Goal: Task Accomplishment & Management: Manage account settings

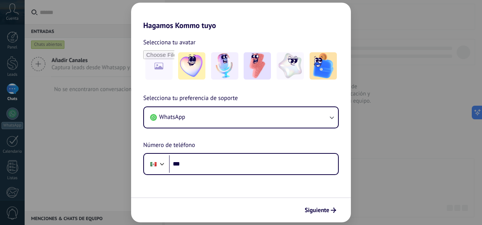
click at [233, 23] on h2 "Hagamos Kommo tuyo" at bounding box center [241, 16] width 220 height 27
click at [427, 26] on div "Hagamos Kommo tuyo Selecciona tu avatar Selecciona tu preferencia de soporte Wh…" at bounding box center [241, 112] width 482 height 225
click at [422, 28] on div "Hagamos Kommo tuyo Selecciona tu avatar Selecciona tu preferencia de soporte Wh…" at bounding box center [241, 112] width 482 height 225
click at [421, 28] on div "Hagamos Kommo tuyo Selecciona tu avatar Selecciona tu preferencia de soporte Wh…" at bounding box center [241, 112] width 482 height 225
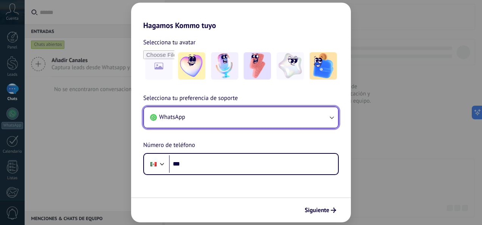
click at [182, 120] on span "WhatsApp" at bounding box center [172, 117] width 26 height 8
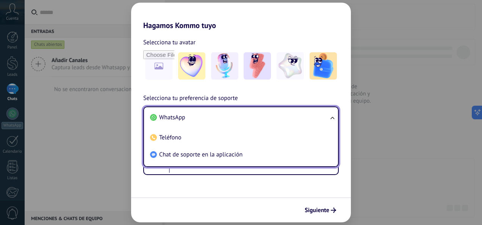
click at [182, 118] on span "WhatsApp" at bounding box center [172, 118] width 26 height 8
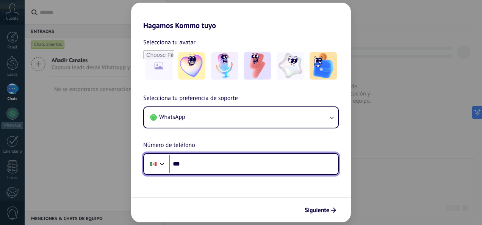
click at [191, 167] on input "***" at bounding box center [253, 163] width 169 height 17
type input "**********"
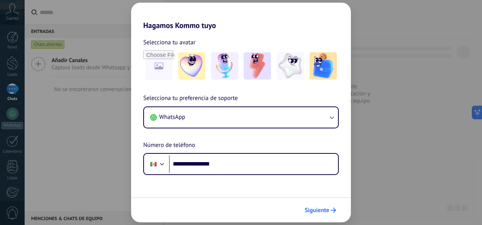
click at [312, 213] on span "Siguiente" at bounding box center [316, 210] width 25 height 5
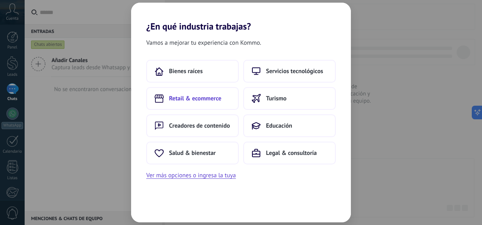
click at [209, 95] on span "Retail & ecommerce" at bounding box center [195, 99] width 52 height 8
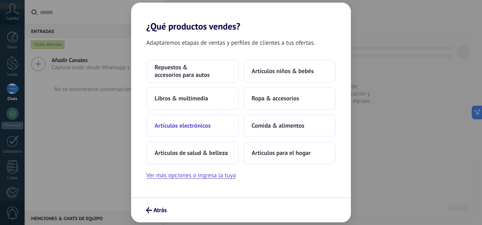
click at [180, 128] on span "Artículos electrónicos" at bounding box center [183, 126] width 56 height 8
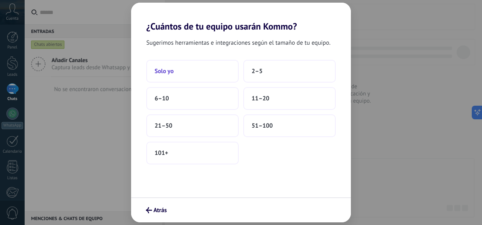
click at [172, 75] on span "Solo yo" at bounding box center [164, 71] width 19 height 8
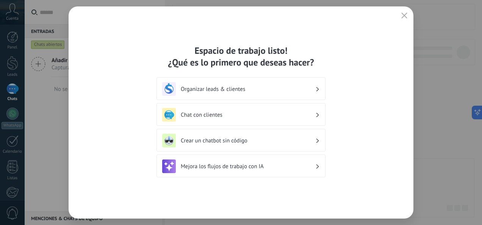
click at [314, 88] on h3 "Organizar leads & clientes" at bounding box center [248, 89] width 134 height 7
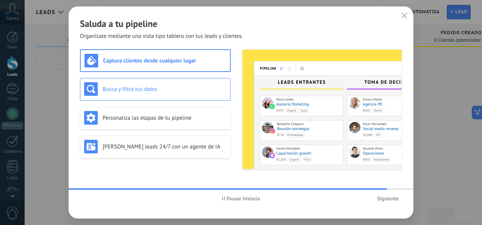
click at [140, 89] on h3 "Busca y filtra tus datos" at bounding box center [165, 89] width 124 height 7
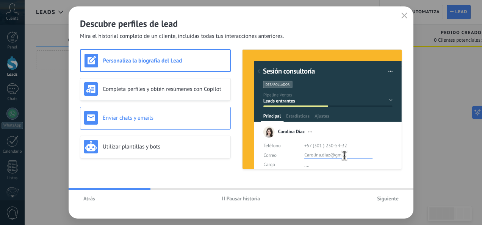
click at [133, 121] on h3 "Enviar chats y emails" at bounding box center [165, 117] width 124 height 7
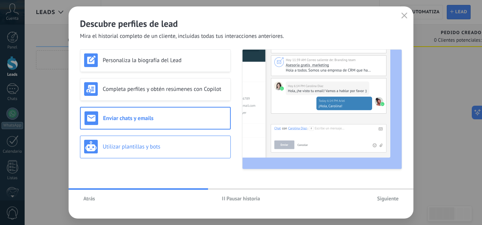
click at [130, 150] on div "Utilizar plantillas y bots" at bounding box center [155, 147] width 142 height 14
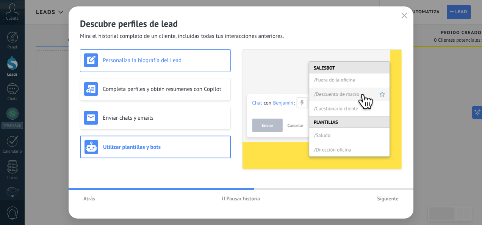
click at [138, 63] on h3 "Personaliza la biografía del Lead" at bounding box center [165, 60] width 124 height 7
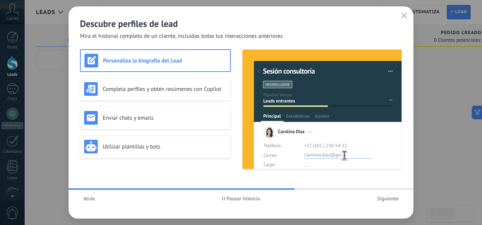
click at [133, 59] on h3 "Personaliza la biografía del Lead" at bounding box center [164, 60] width 123 height 7
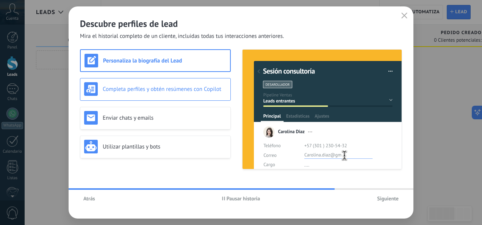
click at [155, 91] on h3 "Completa perfiles y obtén resúmenes con Copilot" at bounding box center [165, 89] width 124 height 7
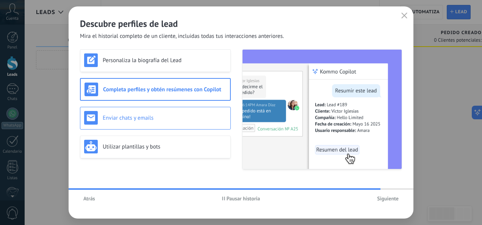
click at [157, 117] on h3 "Enviar chats y emails" at bounding box center [165, 117] width 124 height 7
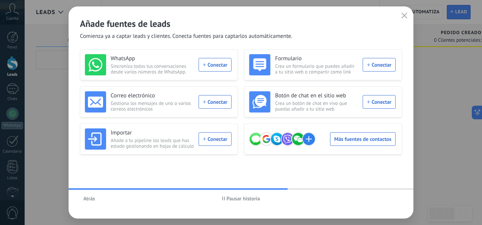
click at [402, 15] on icon "button" at bounding box center [404, 15] width 6 height 6
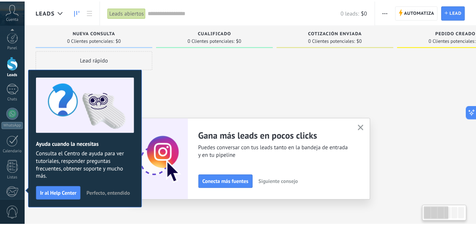
scroll to position [90, 0]
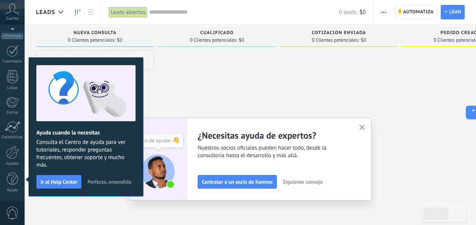
click at [365, 126] on icon "button" at bounding box center [362, 128] width 6 height 6
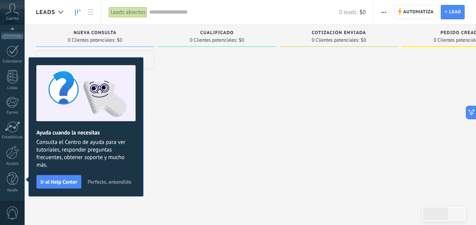
scroll to position [0, 0]
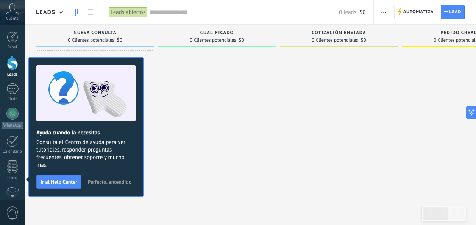
click at [112, 183] on span "Perfecto, entendido" at bounding box center [109, 181] width 44 height 5
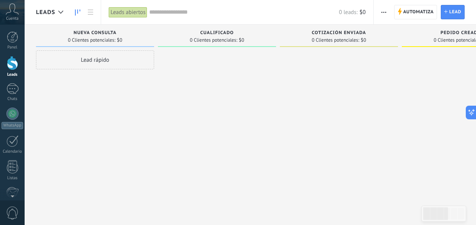
click at [321, 163] on div at bounding box center [339, 113] width 118 height 126
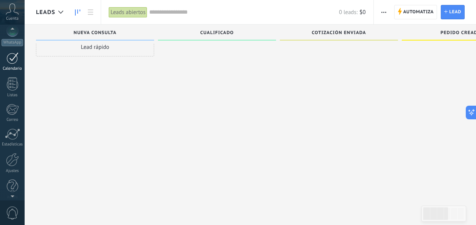
scroll to position [90, 0]
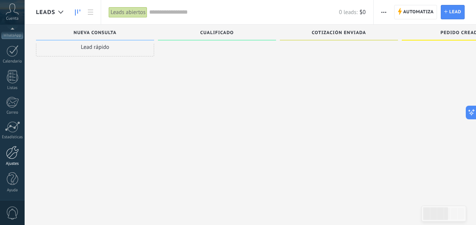
click at [14, 158] on div at bounding box center [12, 152] width 13 height 13
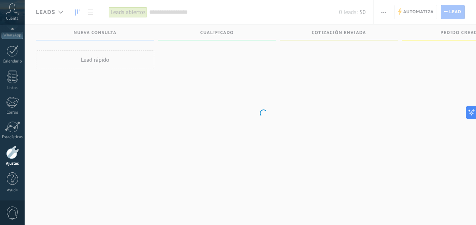
click at [12, 153] on div at bounding box center [12, 152] width 13 height 13
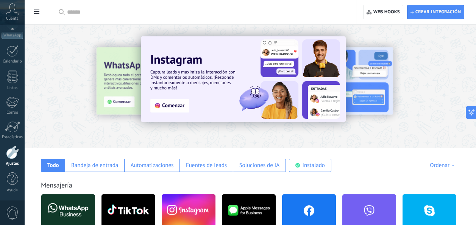
click at [12, 153] on div at bounding box center [12, 152] width 13 height 13
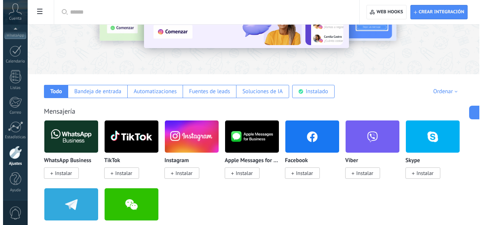
scroll to position [76, 0]
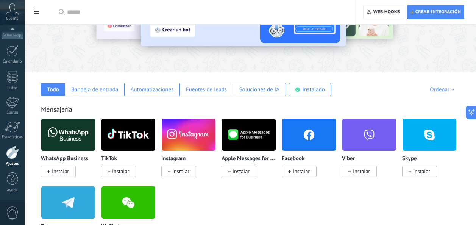
click at [39, 13] on icon at bounding box center [36, 11] width 5 height 5
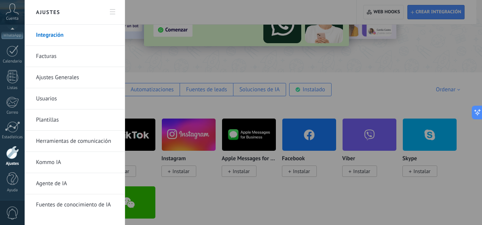
click at [47, 122] on link "Plantillas" at bounding box center [76, 119] width 81 height 21
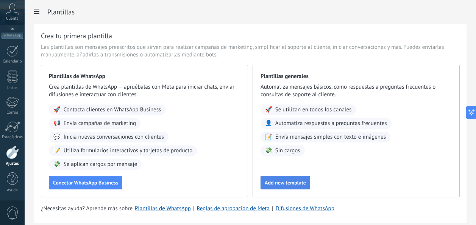
click at [264, 182] on button "Add new template" at bounding box center [286, 183] width 50 height 14
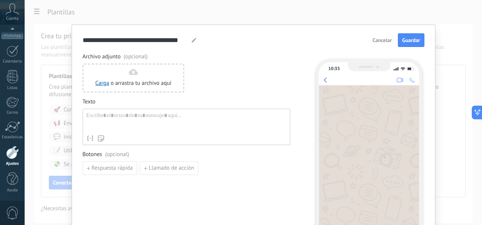
click at [375, 41] on span "Cancelar" at bounding box center [381, 39] width 19 height 5
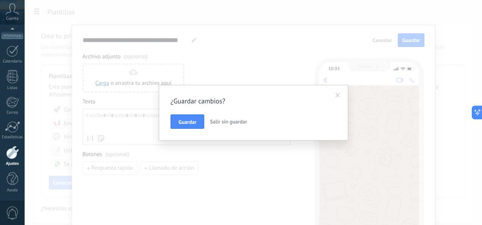
click at [223, 125] on span "Salir sin guardar" at bounding box center [228, 121] width 37 height 7
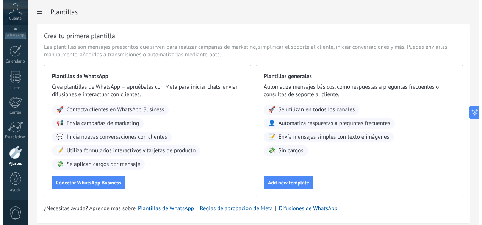
scroll to position [80, 0]
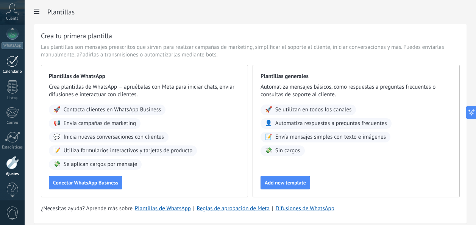
click at [1, 62] on link "Calendario" at bounding box center [12, 64] width 25 height 19
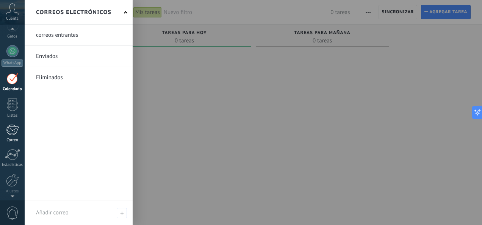
scroll to position [90, 0]
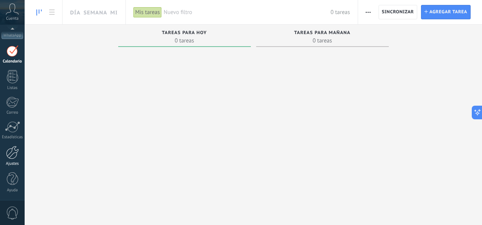
click at [13, 154] on div at bounding box center [12, 152] width 13 height 13
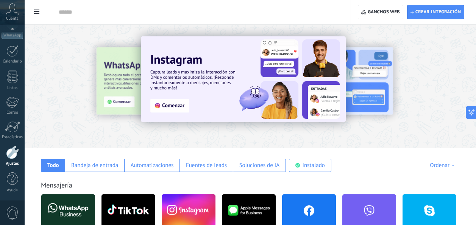
click at [41, 16] on span at bounding box center [36, 12] width 13 height 15
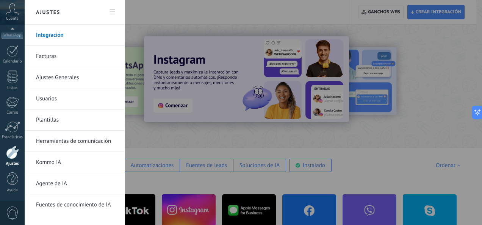
click at [44, 120] on link "Plantillas" at bounding box center [76, 119] width 81 height 21
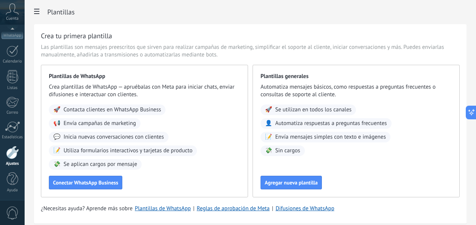
click at [263, 30] on div "Crea tu primera plantilla Las plantillas son mensajes preescritos que sirven pa…" at bounding box center [250, 123] width 432 height 199
click at [286, 187] on button "Agregar nueva plantilla" at bounding box center [291, 183] width 61 height 14
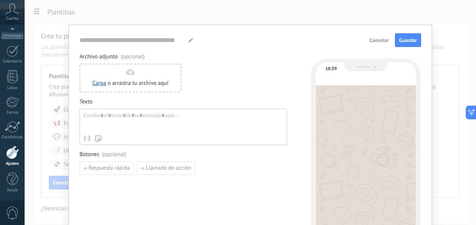
type input "**********"
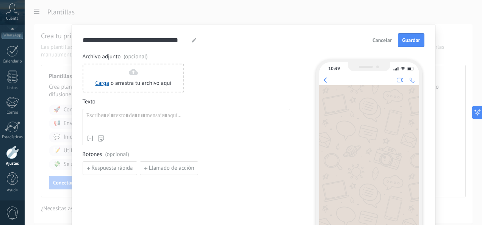
click at [373, 41] on span "Cancelar" at bounding box center [381, 39] width 19 height 5
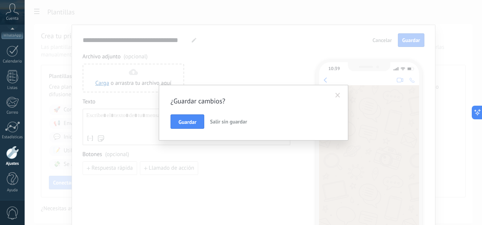
click at [231, 122] on span "Salir sin guardar" at bounding box center [228, 121] width 37 height 7
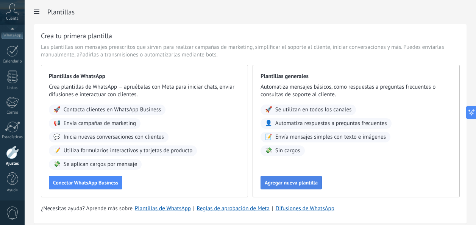
click at [292, 184] on span "Agregar nueva plantilla" at bounding box center [291, 182] width 53 height 5
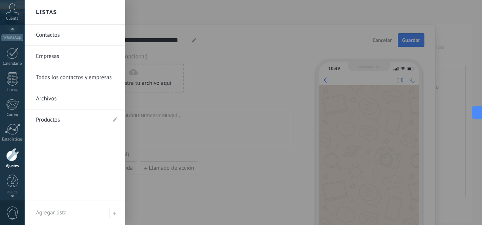
scroll to position [90, 0]
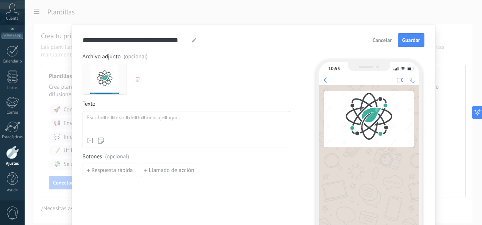
click at [97, 80] on img at bounding box center [104, 79] width 29 height 30
click at [103, 117] on div at bounding box center [186, 123] width 200 height 19
drag, startPoint x: 134, startPoint y: 123, endPoint x: 106, endPoint y: 133, distance: 29.8
click at [126, 124] on div "**********" at bounding box center [186, 123] width 200 height 19
click at [147, 119] on div "**********" at bounding box center [186, 123] width 200 height 19
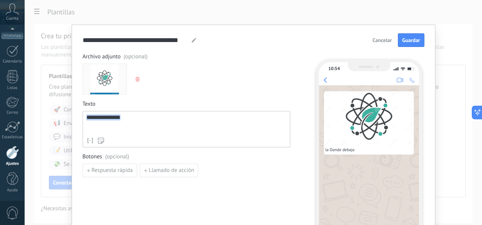
drag, startPoint x: 144, startPoint y: 119, endPoint x: 85, endPoint y: 118, distance: 58.7
click at [86, 118] on div "**********" at bounding box center [186, 123] width 200 height 19
click at [114, 122] on div "*******" at bounding box center [186, 123] width 200 height 19
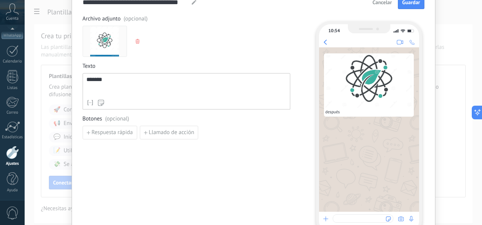
scroll to position [0, 0]
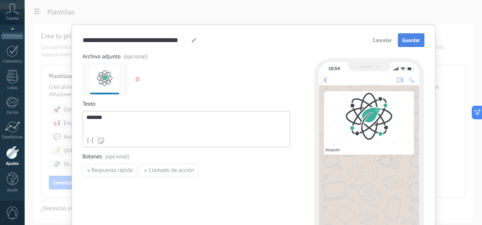
click at [407, 42] on span "Guardar" at bounding box center [411, 39] width 18 height 5
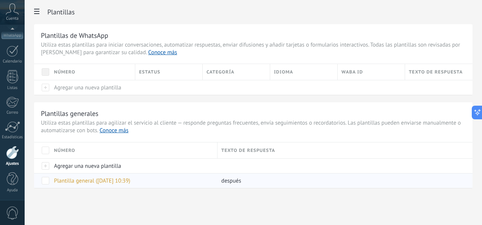
click at [86, 181] on span "Plantilla general ([DATE] 10:39)" at bounding box center [92, 180] width 76 height 7
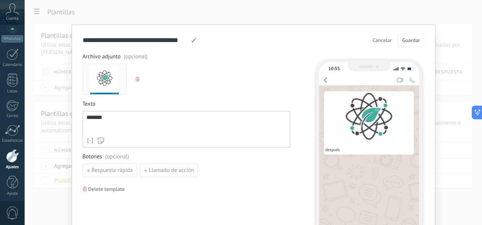
scroll to position [90, 0]
click at [136, 77] on button "button" at bounding box center [138, 78] width 6 height 11
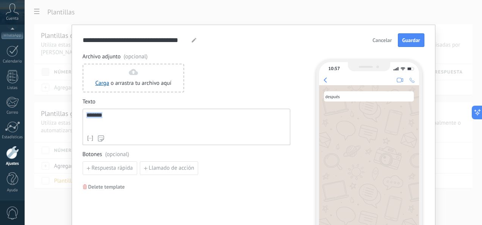
drag, startPoint x: 113, startPoint y: 117, endPoint x: 46, endPoint y: 116, distance: 66.7
click at [52, 118] on div "**********" at bounding box center [253, 112] width 457 height 225
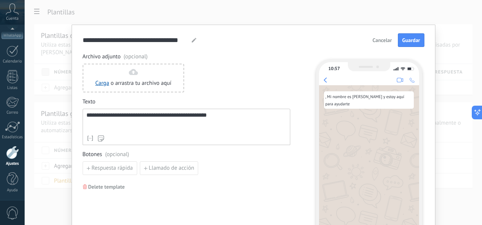
click at [325, 95] on span ", Mi nombre es [PERSON_NAME] y estoy aquí para ayudarte" at bounding box center [365, 100] width 80 height 12
click at [86, 120] on div "**********" at bounding box center [186, 121] width 200 height 19
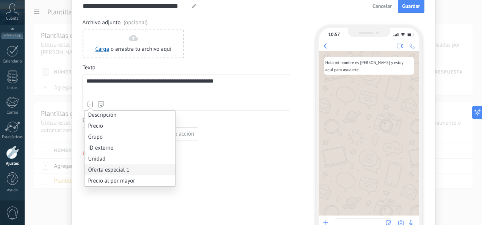
scroll to position [38, 0]
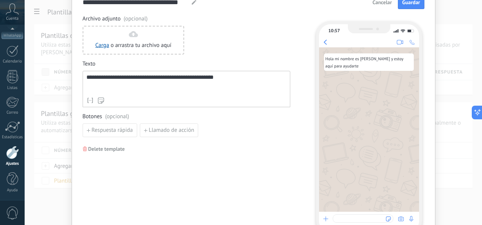
click at [220, 191] on div "**********" at bounding box center [187, 125] width 208 height 220
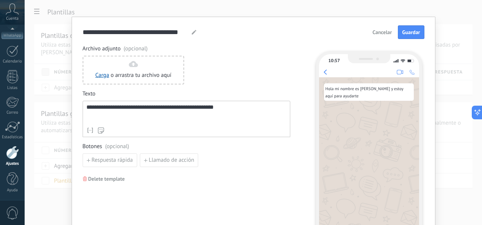
scroll to position [0, 0]
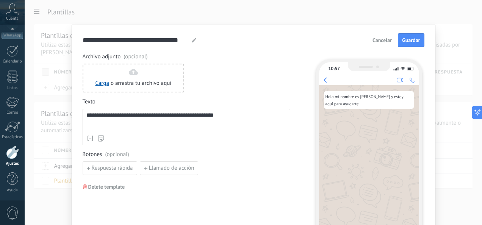
click at [95, 118] on div "**********" at bounding box center [186, 121] width 200 height 19
click at [250, 168] on div "Respuesta rápida Llamado de acción" at bounding box center [187, 168] width 208 height 14
click at [225, 117] on div "**********" at bounding box center [186, 121] width 200 height 19
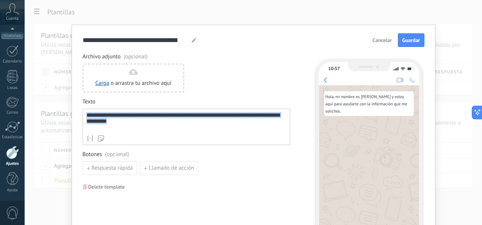
drag, startPoint x: 86, startPoint y: 117, endPoint x: 196, endPoint y: 122, distance: 110.3
click at [196, 122] on div "**********" at bounding box center [186, 121] width 200 height 19
copy div "**********"
click at [411, 41] on span "Guardar" at bounding box center [411, 39] width 18 height 5
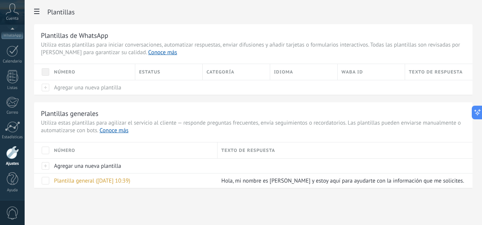
click at [37, 12] on use at bounding box center [36, 11] width 5 height 5
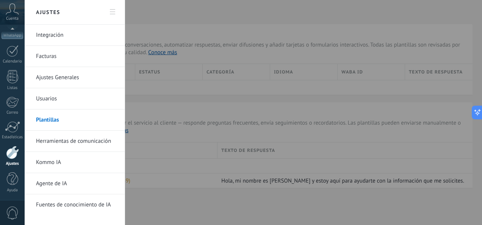
click at [163, 16] on div at bounding box center [241, 112] width 482 height 225
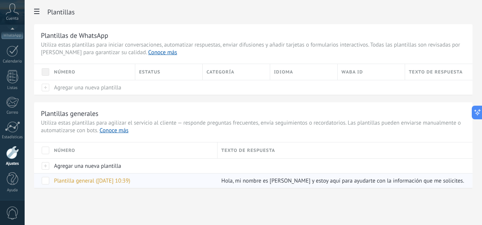
click at [111, 182] on span "Plantilla general ([DATE] 10:39)" at bounding box center [92, 180] width 76 height 7
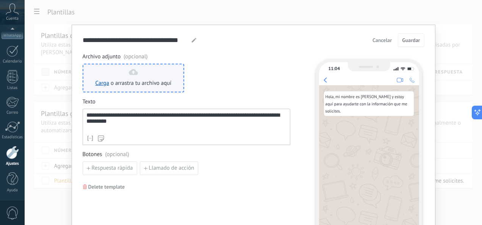
click at [133, 71] on use at bounding box center [133, 72] width 9 height 6
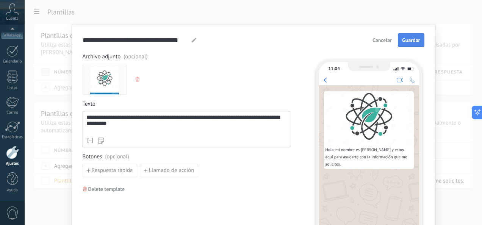
click at [412, 44] on button "Guardar" at bounding box center [411, 40] width 26 height 14
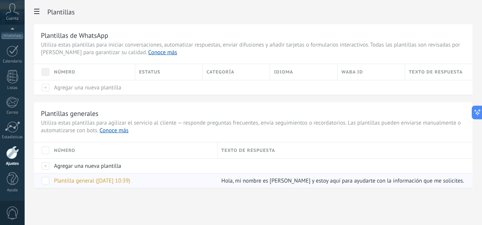
drag, startPoint x: 94, startPoint y: 179, endPoint x: 86, endPoint y: 183, distance: 9.2
click at [86, 183] on span "Plantilla general ([DATE] 10:39)" at bounding box center [92, 180] width 76 height 7
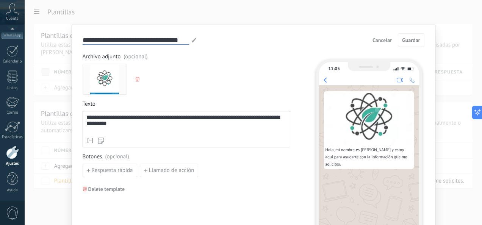
click at [119, 40] on input "**********" at bounding box center [136, 40] width 106 height 9
click at [192, 42] on icon at bounding box center [194, 40] width 5 height 5
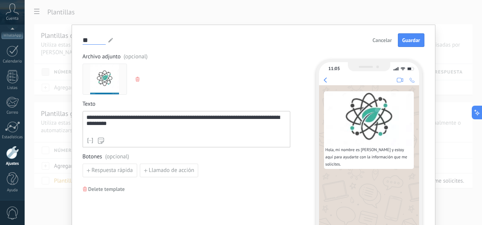
type input "*"
type input "*******"
click at [406, 41] on span "Guardar" at bounding box center [411, 39] width 18 height 5
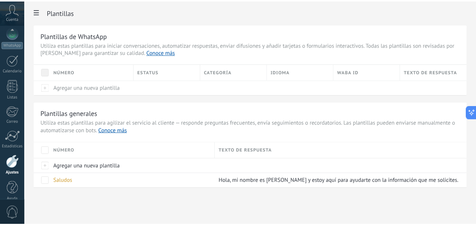
scroll to position [90, 0]
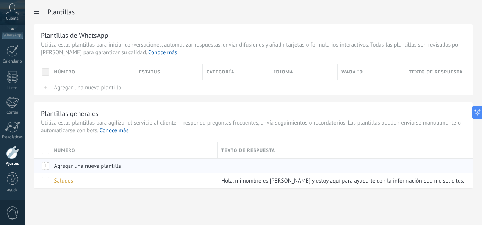
click at [101, 167] on span "Agregar una nueva plantilla" at bounding box center [87, 165] width 67 height 7
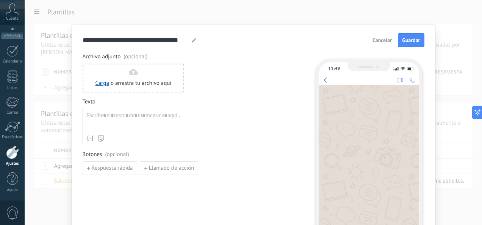
click at [195, 40] on div "**********" at bounding box center [254, 40] width 342 height 14
click at [192, 41] on use at bounding box center [194, 40] width 5 height 5
type input "*"
type input "**********"
click at [256, 64] on div "Carga o arrastra tu archivo aquí Arrastra aquí" at bounding box center [187, 78] width 208 height 29
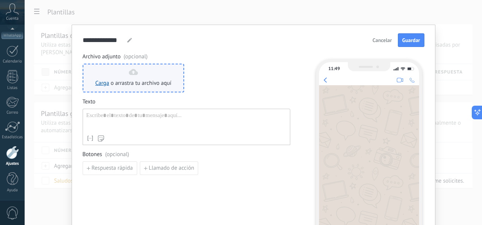
click at [134, 84] on span "o arrastra tu archivo aquí" at bounding box center [141, 84] width 61 height 8
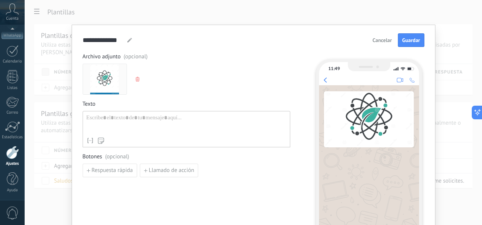
click at [102, 122] on div at bounding box center [186, 123] width 200 height 19
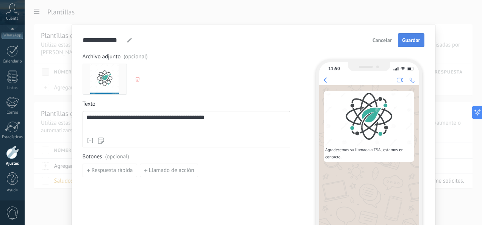
click at [406, 42] on span "Guardar" at bounding box center [411, 39] width 18 height 5
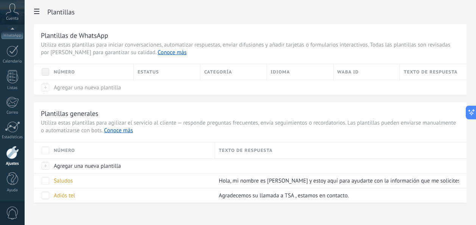
click at [292, 222] on div "Plantillas Plantillas de WhatsApp Utiliza estas plantillas para iniciar convers…" at bounding box center [250, 117] width 451 height 235
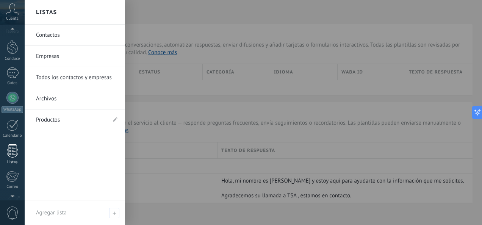
scroll to position [0, 0]
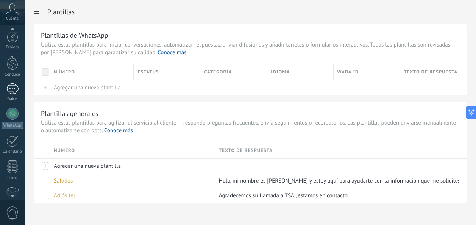
click at [13, 84] on div at bounding box center [12, 88] width 12 height 11
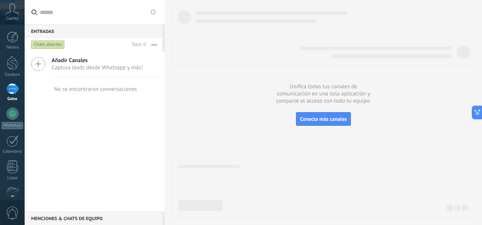
click at [151, 14] on icon at bounding box center [153, 12] width 6 height 6
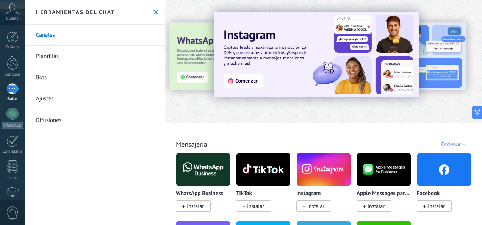
click at [56, 55] on link "Plantillas" at bounding box center [95, 56] width 140 height 21
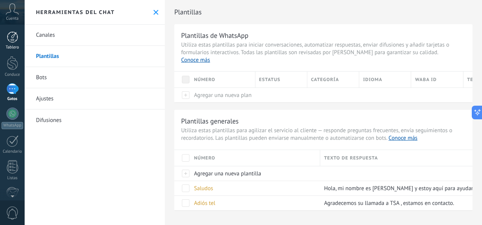
click at [14, 38] on div at bounding box center [12, 36] width 11 height 11
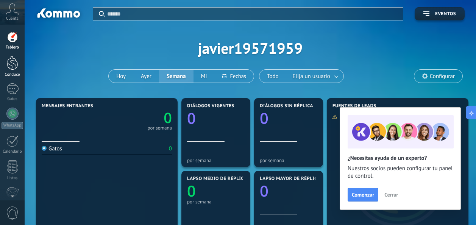
click at [14, 69] on div at bounding box center [12, 63] width 11 height 14
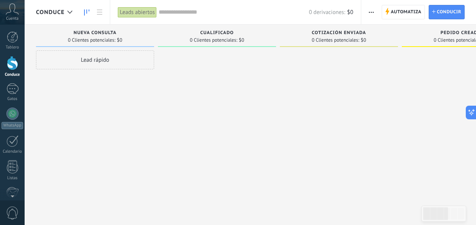
click at [84, 11] on use at bounding box center [86, 12] width 5 height 6
click at [86, 13] on icon at bounding box center [86, 12] width 5 height 6
click at [12, 91] on div at bounding box center [12, 88] width 12 height 11
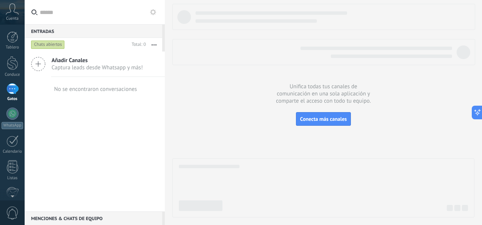
click at [150, 16] on button at bounding box center [152, 12] width 9 height 9
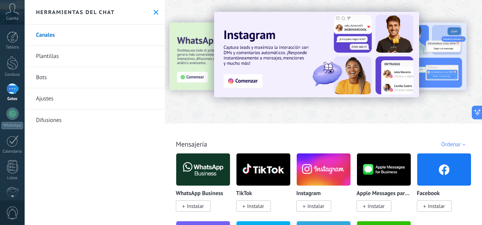
click at [51, 57] on link "Plantillas" at bounding box center [95, 56] width 140 height 21
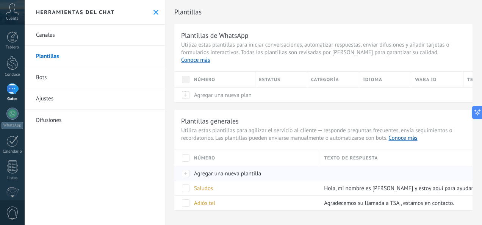
click at [188, 167] on div at bounding box center [182, 173] width 16 height 15
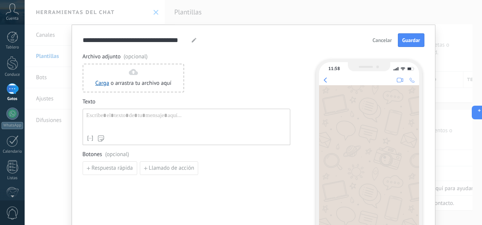
click at [194, 42] on div at bounding box center [194, 40] width 6 height 9
click at [193, 42] on icon at bounding box center [194, 40] width 5 height 5
type input "*"
type input "**********"
click at [214, 65] on div "Carga o arrastra tu archivo aquí Arrastra aquí" at bounding box center [187, 78] width 208 height 29
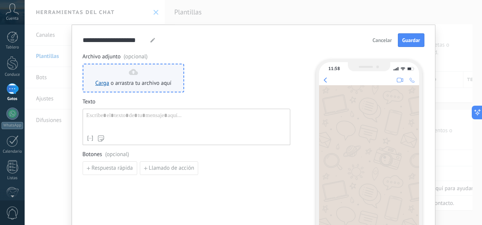
click at [136, 75] on div "Carga o arrastra tu archivo aquí Arrastra aquí" at bounding box center [133, 78] width 76 height 18
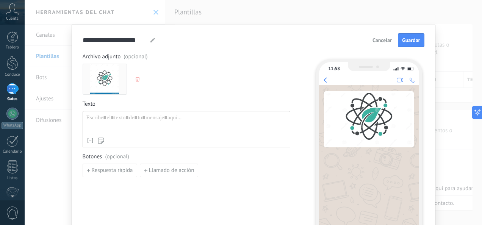
click at [101, 119] on div at bounding box center [186, 123] width 200 height 19
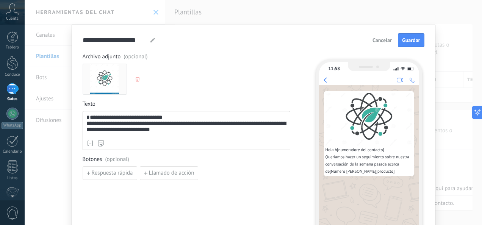
click at [150, 131] on font "**********" at bounding box center [118, 129] width 64 height 6
click at [102, 132] on span "*" at bounding box center [101, 129] width 2 height 6
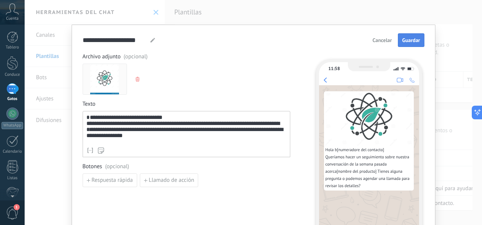
click at [415, 41] on span "Guardar" at bounding box center [411, 39] width 18 height 5
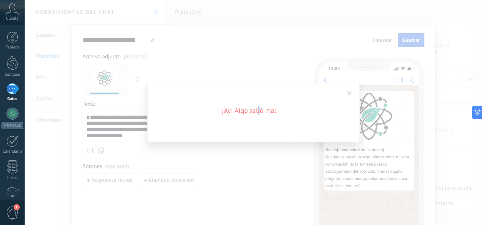
click at [259, 111] on h2 "¡Ay! Algo salió mal." at bounding box center [250, 110] width 182 height 9
drag, startPoint x: 259, startPoint y: 111, endPoint x: 201, endPoint y: 62, distance: 75.5
click at [201, 62] on div "¡Ay! Algo salió mal." at bounding box center [253, 112] width 457 height 225
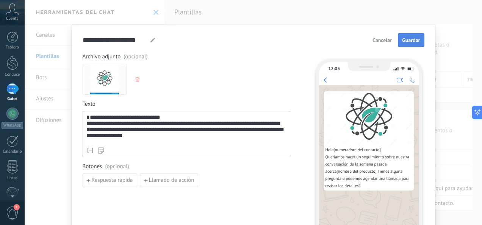
click at [164, 148] on div "Nombre del contacto Número Apellido Contacto ID Contacto usuario responsable Co…" at bounding box center [186, 151] width 200 height 8
click at [415, 39] on span "Guardar" at bounding box center [411, 39] width 18 height 5
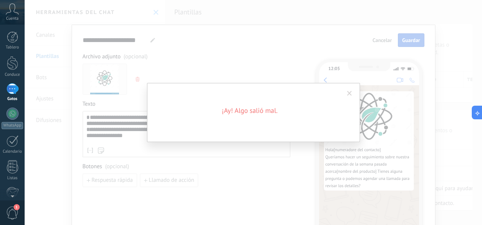
click at [348, 93] on span at bounding box center [349, 93] width 5 height 5
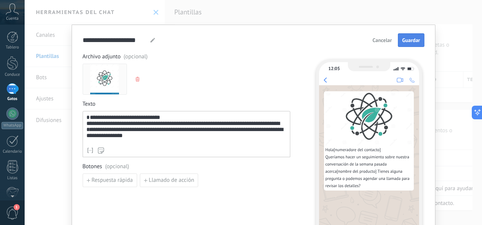
click at [137, 80] on use "button" at bounding box center [138, 79] width 4 height 5
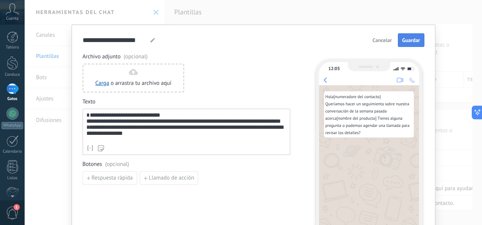
click at [414, 40] on span "Guardar" at bounding box center [411, 39] width 18 height 5
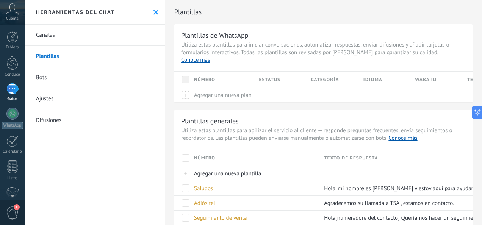
scroll to position [9, 0]
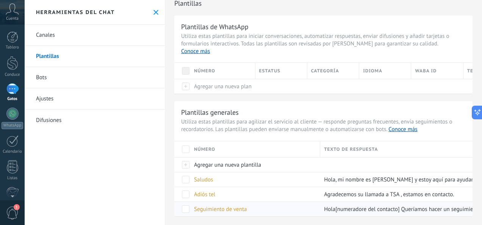
click at [236, 206] on span "Seguimiento de venta" at bounding box center [220, 209] width 53 height 7
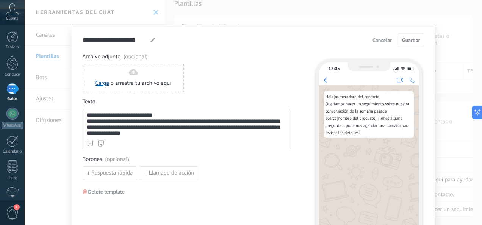
click at [124, 115] on font "**********" at bounding box center [182, 124] width 193 height 24
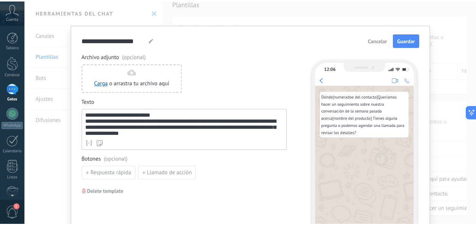
scroll to position [0, 0]
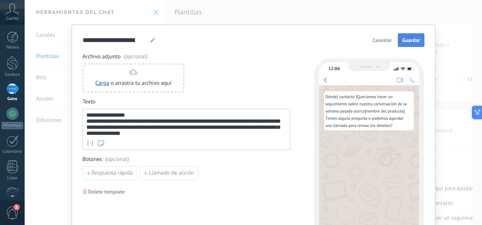
click at [409, 44] on button "Guardar" at bounding box center [411, 40] width 26 height 14
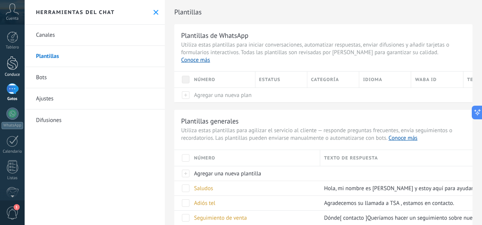
click at [15, 69] on div at bounding box center [12, 63] width 11 height 14
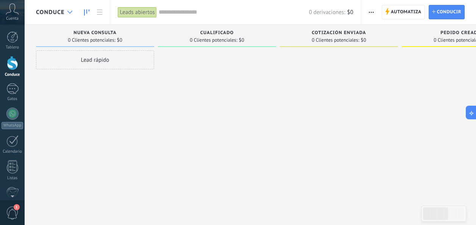
click at [69, 12] on use at bounding box center [69, 12] width 5 height 3
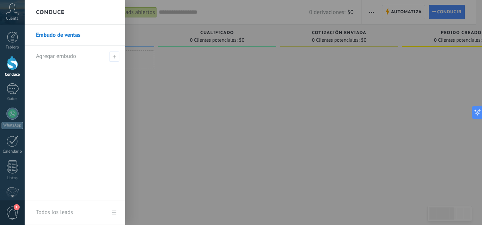
click at [69, 12] on div "Conduce" at bounding box center [75, 12] width 100 height 25
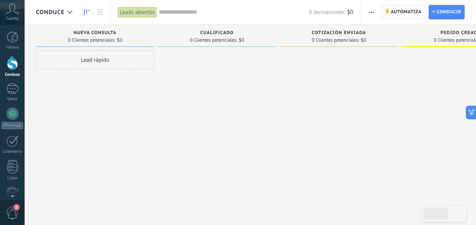
click at [411, 12] on span "Automatiza" at bounding box center [406, 12] width 31 height 14
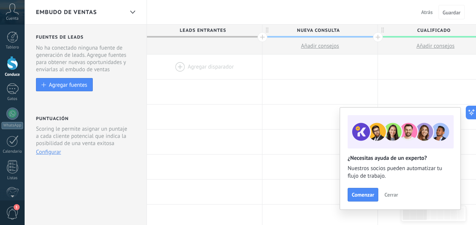
click at [392, 197] on span "Cerrar" at bounding box center [391, 194] width 14 height 5
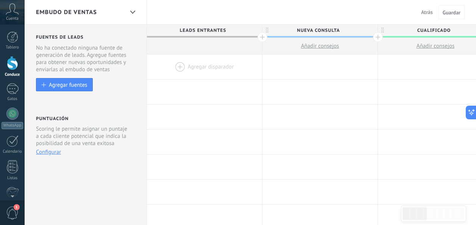
click at [217, 30] on span "Leads Entrantes" at bounding box center [202, 31] width 111 height 12
click at [335, 30] on span "Nueva consulta" at bounding box center [317, 31] width 111 height 12
drag, startPoint x: 340, startPoint y: 28, endPoint x: 281, endPoint y: 33, distance: 59.6
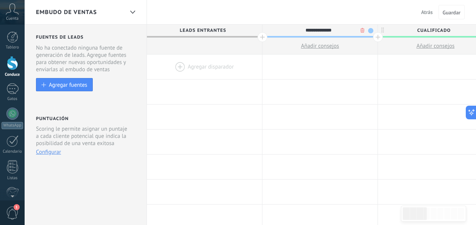
click at [281, 33] on input "**********" at bounding box center [318, 30] width 100 height 11
type input "**********"
click at [336, 112] on div at bounding box center [319, 117] width 115 height 25
click at [442, 31] on span "Cualificado" at bounding box center [433, 31] width 111 height 12
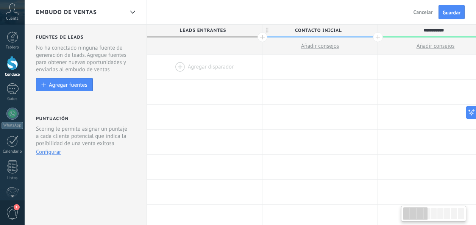
scroll to position [0, 8]
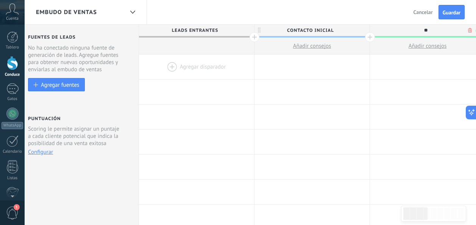
type input "*"
click at [384, 34] on div at bounding box center [427, 30] width 115 height 11
type input "**********"
click at [409, 60] on div at bounding box center [427, 67] width 115 height 25
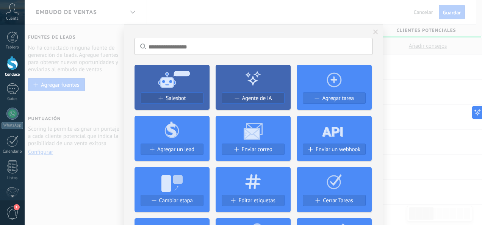
click at [392, 105] on div "No hay resultados Salesbot Agente de IA Agregar tarea Agregar un lead Enviar co…" at bounding box center [253, 112] width 457 height 225
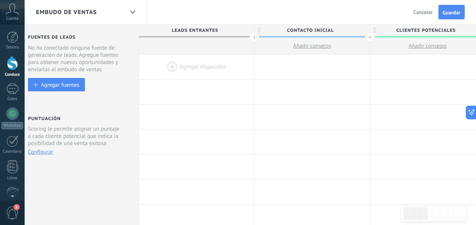
click at [421, 33] on span "clientes potenciales" at bounding box center [425, 31] width 111 height 12
click at [374, 74] on div at bounding box center [427, 67] width 115 height 25
click at [464, 33] on span "clientes potenciales" at bounding box center [425, 31] width 111 height 12
click at [468, 111] on icon at bounding box center [469, 113] width 8 height 8
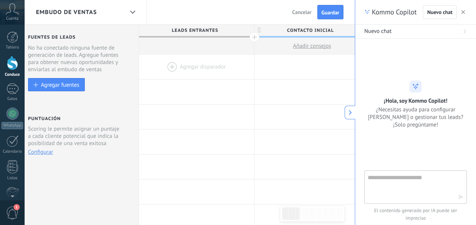
click at [345, 114] on icon at bounding box center [343, 113] width 8 height 8
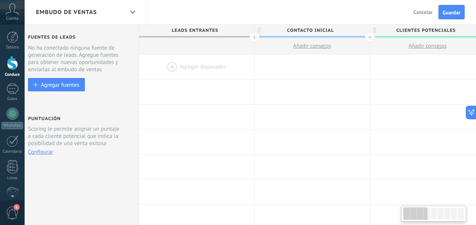
click at [429, 216] on div at bounding box center [427, 213] width 6 height 11
click at [432, 214] on div at bounding box center [434, 213] width 6 height 11
click at [215, 30] on span "Leads Entrantes" at bounding box center [194, 31] width 111 height 12
click at [295, 31] on span "Contacto inicial" at bounding box center [309, 31] width 111 height 12
click at [373, 31] on icon at bounding box center [374, 30] width 3 height 5
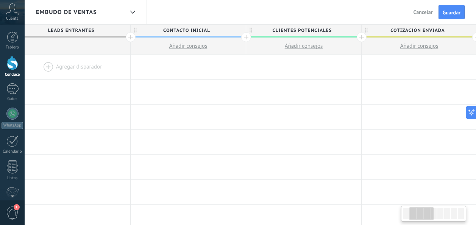
scroll to position [0, 142]
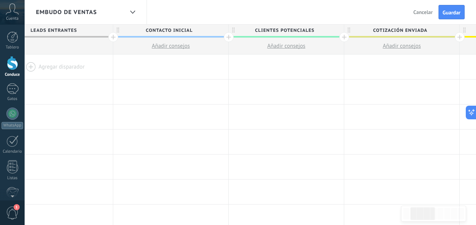
drag, startPoint x: 253, startPoint y: 30, endPoint x: 104, endPoint y: 44, distance: 149.5
click at [111, 44] on div "Leads Entrantes" at bounding box center [55, 40] width 115 height 30
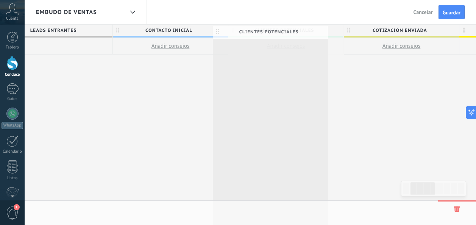
drag, startPoint x: 342, startPoint y: 27, endPoint x: 336, endPoint y: 29, distance: 5.9
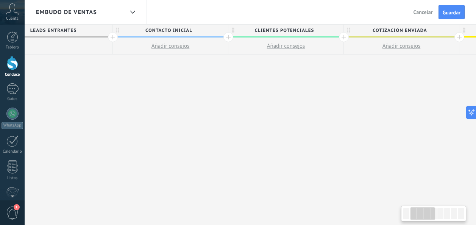
scroll to position [0, 155]
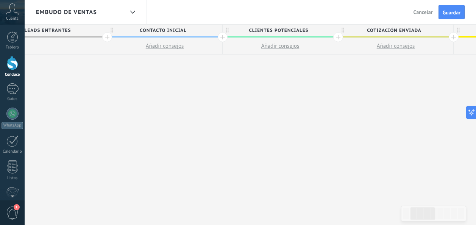
click at [431, 31] on span "Cotización enviada" at bounding box center [393, 31] width 111 height 12
type input "*"
click at [359, 30] on input "text" at bounding box center [394, 30] width 100 height 11
type input "**********"
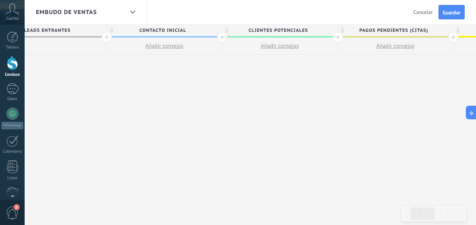
click at [454, 37] on div at bounding box center [453, 37] width 10 height 10
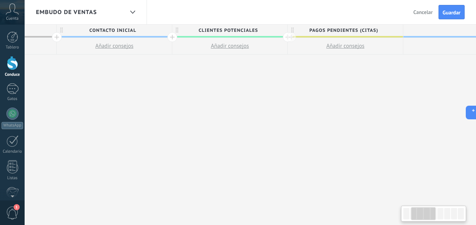
scroll to position [0, 212]
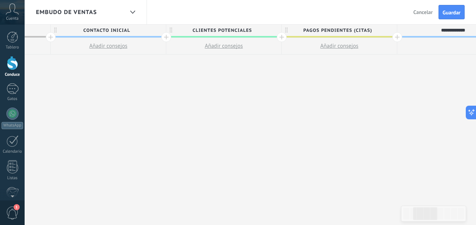
click at [451, 31] on input "**********" at bounding box center [453, 30] width 100 height 11
type input "**********"
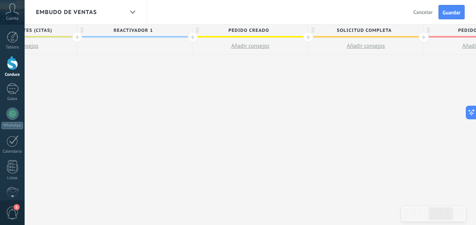
click at [275, 32] on span "Pedido creado" at bounding box center [248, 31] width 111 height 12
type input "*"
type input "**********"
click at [393, 31] on span "Solicitud completa" at bounding box center [363, 31] width 111 height 12
type input "*"
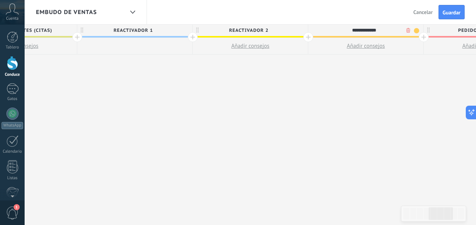
type input "**********"
click at [380, 98] on div "**********" at bounding box center [192, 125] width 1155 height 201
click at [424, 37] on div at bounding box center [424, 37] width 10 height 10
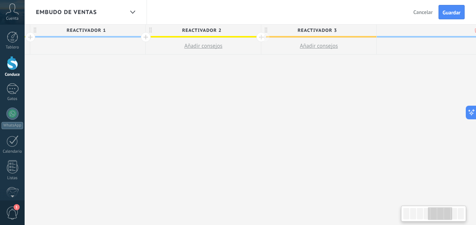
scroll to position [0, 588]
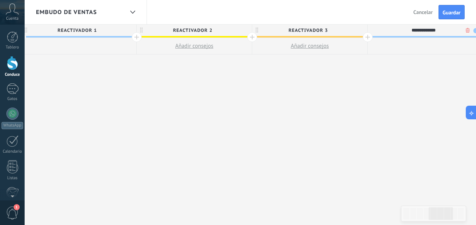
type input "**********"
click at [356, 84] on div "**********" at bounding box center [195, 125] width 1270 height 201
click at [109, 80] on div "**********" at bounding box center [195, 125] width 1270 height 201
click at [52, 62] on div "**********" at bounding box center [195, 125] width 1270 height 201
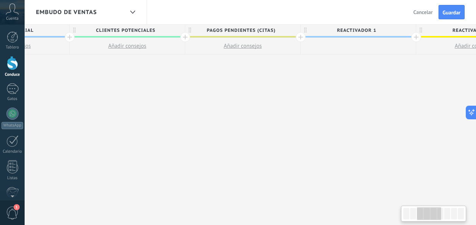
scroll to position [0, 303]
drag, startPoint x: 190, startPoint y: 76, endPoint x: 506, endPoint y: 76, distance: 316.2
click at [476, 76] on html ".abccls-1,.abccls-2{fill-rule:evenodd}.abccls-2{fill:#fff} .abfcls-1{fill:none}…" at bounding box center [238, 112] width 476 height 225
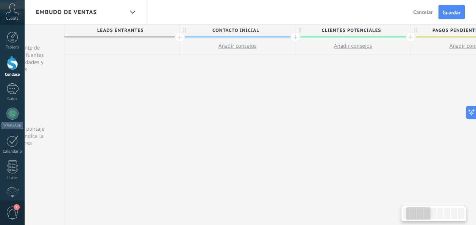
scroll to position [0, 82]
drag, startPoint x: 139, startPoint y: 79, endPoint x: 360, endPoint y: 86, distance: 220.9
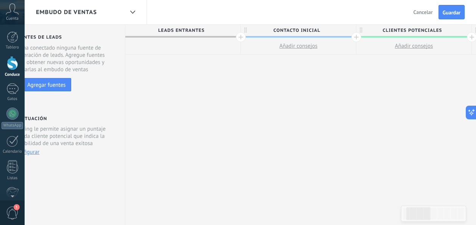
scroll to position [0, 0]
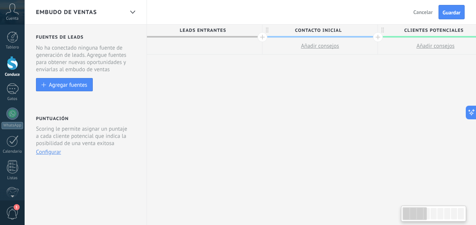
drag, startPoint x: 235, startPoint y: 98, endPoint x: 419, endPoint y: 97, distance: 184.4
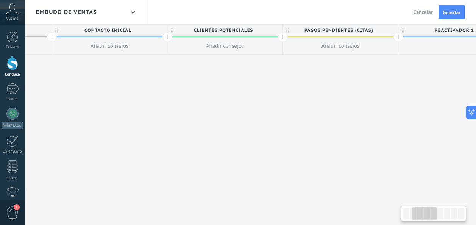
scroll to position [0, 217]
drag, startPoint x: 376, startPoint y: 76, endPoint x: 159, endPoint y: 97, distance: 218.4
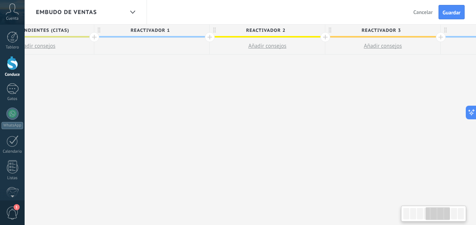
drag, startPoint x: 364, startPoint y: 66, endPoint x: 121, endPoint y: 96, distance: 245.0
click at [66, 100] on div "**********" at bounding box center [267, 125] width 1270 height 201
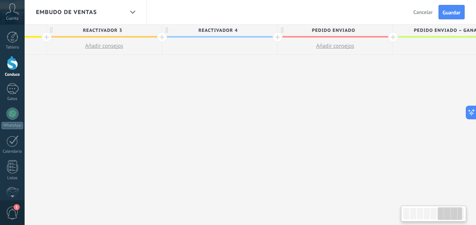
scroll to position [0, 828]
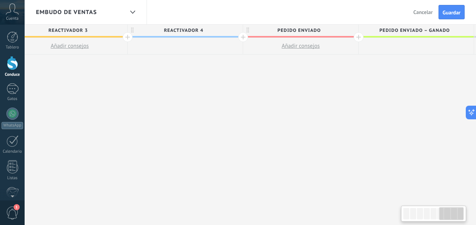
drag, startPoint x: 338, startPoint y: 85, endPoint x: -2, endPoint y: 113, distance: 340.8
click at [0, 113] on html ".abccls-1,.abccls-2{fill-rule:evenodd}.abccls-2{fill:#fff} .abfcls-1{fill:none}…" at bounding box center [238, 112] width 476 height 225
click at [329, 31] on span "Pedido enviado" at bounding box center [298, 31] width 111 height 12
type input "*"
type input "**********"
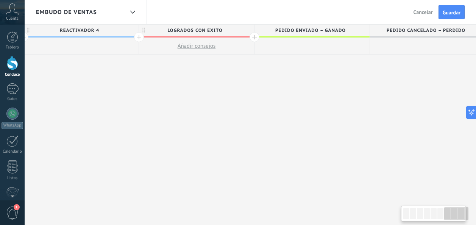
drag, startPoint x: 407, startPoint y: 70, endPoint x: 291, endPoint y: 70, distance: 116.3
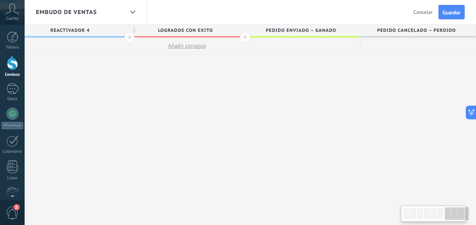
drag, startPoint x: 375, startPoint y: 98, endPoint x: 174, endPoint y: 95, distance: 200.4
click at [351, 34] on span "Pedido enviado – ganado" at bounding box center [300, 31] width 111 height 12
click at [341, 33] on input "**********" at bounding box center [301, 30] width 100 height 11
click at [357, 32] on div "**********" at bounding box center [302, 31] width 115 height 13
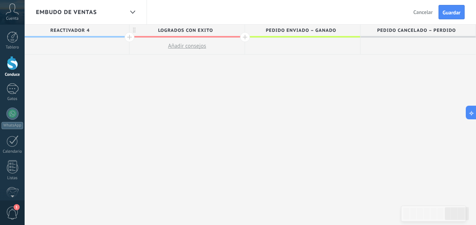
click at [323, 31] on span "Pedido enviado – ganado" at bounding box center [300, 31] width 111 height 12
drag, startPoint x: 323, startPoint y: 31, endPoint x: 285, endPoint y: 153, distance: 128.2
drag, startPoint x: 359, startPoint y: 29, endPoint x: 298, endPoint y: 118, distance: 107.4
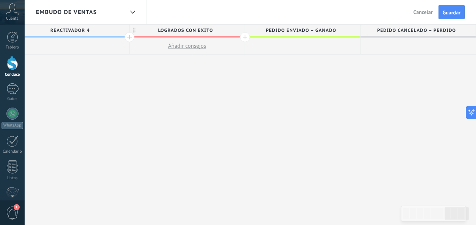
click at [360, 33] on div "Pedido enviado – ganado" at bounding box center [302, 30] width 115 height 11
drag, startPoint x: 360, startPoint y: 33, endPoint x: 325, endPoint y: 86, distance: 64.3
click at [324, 30] on span "Pedido enviado – ganado" at bounding box center [300, 31] width 111 height 12
click at [346, 32] on input "**********" at bounding box center [301, 30] width 100 height 11
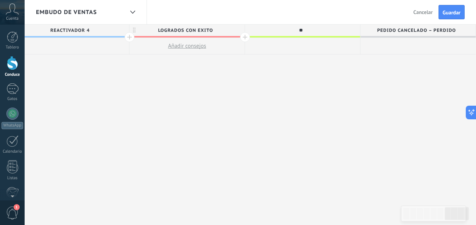
type input "*"
click at [405, 33] on span "Pedido cancelado – perdido" at bounding box center [416, 31] width 111 height 12
type input "*"
drag, startPoint x: 375, startPoint y: 117, endPoint x: 366, endPoint y: 101, distance: 18.5
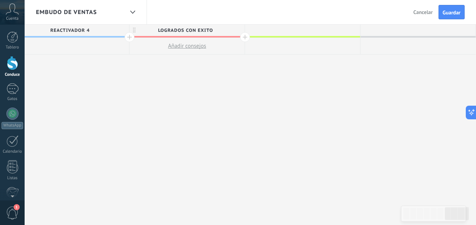
click at [246, 37] on div at bounding box center [245, 37] width 10 height 10
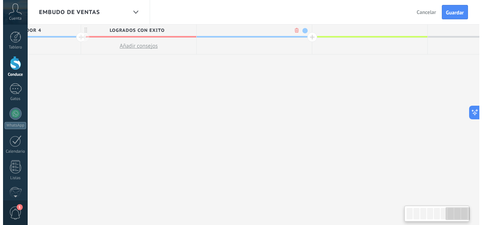
scroll to position [0, 997]
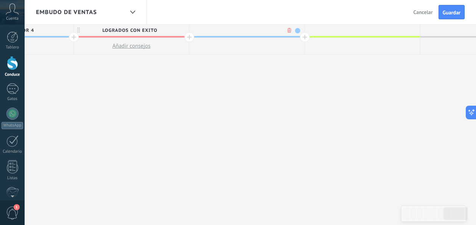
click at [289, 32] on body ".abccls-1,.abccls-2{fill-rule:evenodd}.abccls-2{fill:#fff} .abfcls-1{fill:none}…" at bounding box center [238, 112] width 476 height 225
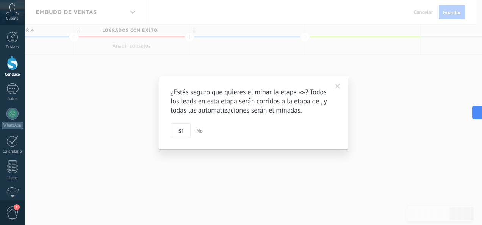
click at [339, 87] on span at bounding box center [337, 86] width 5 height 5
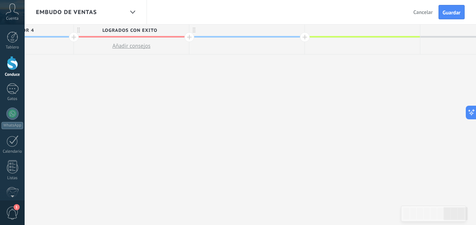
click at [300, 31] on div at bounding box center [246, 30] width 115 height 11
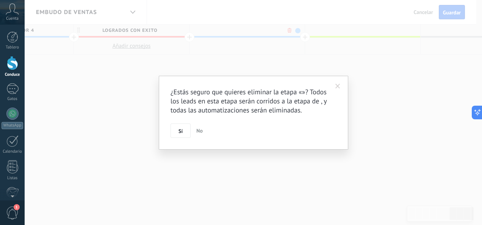
click at [290, 33] on body ".abccls-1,.abccls-2{fill-rule:evenodd}.abccls-2{fill:#fff} .abfcls-1{fill:none}…" at bounding box center [241, 112] width 482 height 225
click at [185, 139] on div "¿Estás seguro que quieres eliminar la etapa «»? Todos los leads en esta etapa s…" at bounding box center [253, 113] width 189 height 74
click at [181, 132] on span "Sí" at bounding box center [180, 130] width 4 height 5
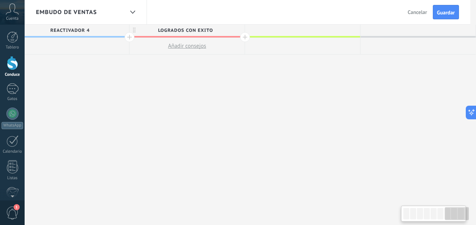
scroll to position [0, 936]
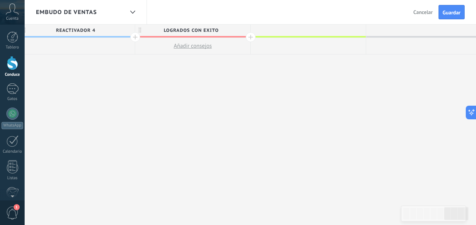
click at [351, 30] on div at bounding box center [308, 30] width 115 height 11
click at [354, 33] on input "text" at bounding box center [306, 30] width 100 height 11
click at [268, 34] on input "text" at bounding box center [306, 30] width 100 height 11
click at [365, 28] on div at bounding box center [308, 31] width 115 height 13
click at [361, 32] on div at bounding box center [308, 30] width 115 height 11
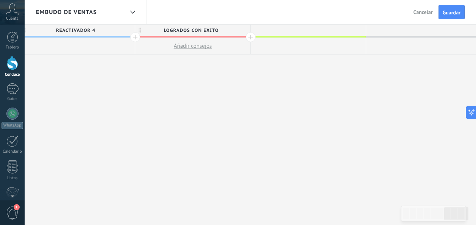
click at [416, 29] on div at bounding box center [423, 30] width 115 height 11
click at [340, 30] on div at bounding box center [308, 30] width 115 height 11
drag, startPoint x: 340, startPoint y: 30, endPoint x: 234, endPoint y: 129, distance: 145.2
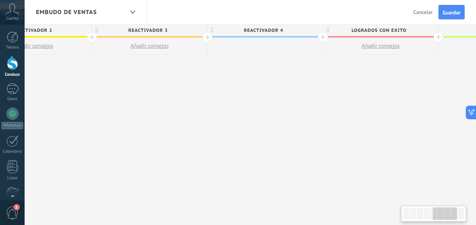
scroll to position [0, 680]
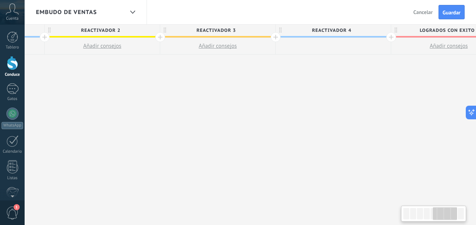
drag, startPoint x: 179, startPoint y: 109, endPoint x: 560, endPoint y: 109, distance: 381.0
click at [476, 109] on html ".abccls-1,.abccls-2{fill-rule:evenodd}.abccls-2{fill:#fff} .abfcls-1{fill:none}…" at bounding box center [238, 112] width 476 height 225
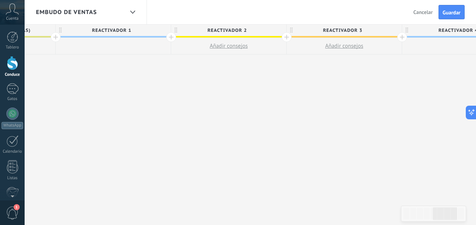
scroll to position [0, 409]
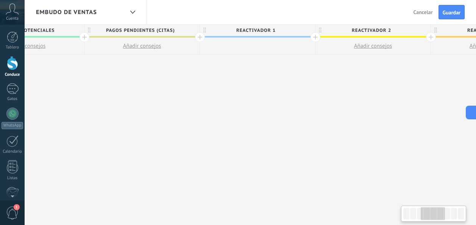
drag, startPoint x: 171, startPoint y: 115, endPoint x: 509, endPoint y: 119, distance: 337.8
click at [476, 119] on html ".abccls-1,.abccls-2{fill-rule:evenodd}.abccls-2{fill:#fff} .abfcls-1{fill:none}…" at bounding box center [238, 112] width 476 height 225
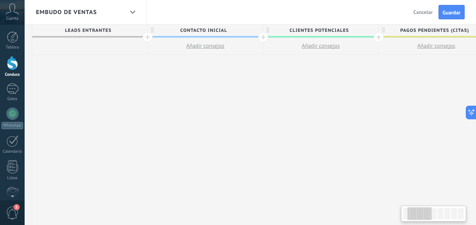
drag, startPoint x: 94, startPoint y: 94, endPoint x: 312, endPoint y: 131, distance: 221.3
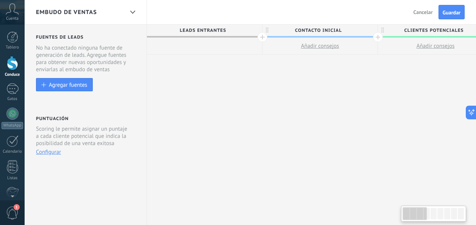
drag, startPoint x: 51, startPoint y: 111, endPoint x: 265, endPoint y: 131, distance: 214.9
click at [449, 11] on span "Guardar" at bounding box center [452, 12] width 18 height 5
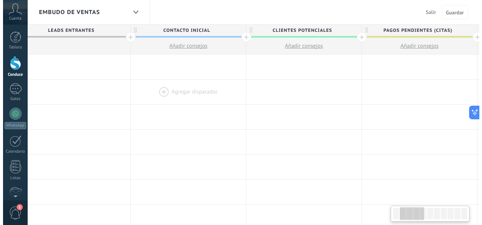
scroll to position [0, 136]
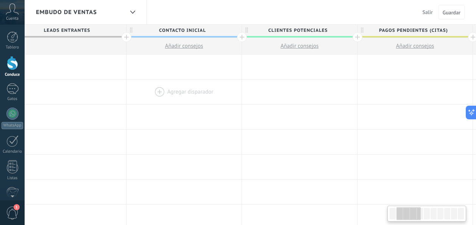
drag, startPoint x: 343, startPoint y: 70, endPoint x: 207, endPoint y: 84, distance: 136.7
click at [339, 32] on span "clientes potenciales" at bounding box center [297, 31] width 111 height 12
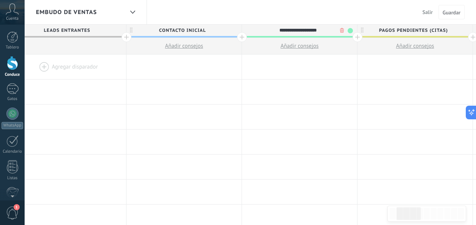
click at [350, 33] on span at bounding box center [350, 30] width 5 height 5
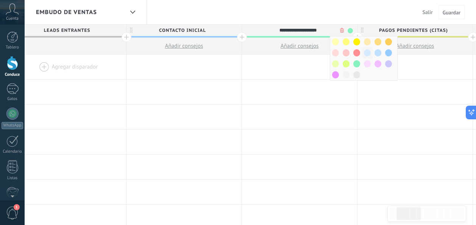
click at [365, 53] on span at bounding box center [367, 52] width 7 height 7
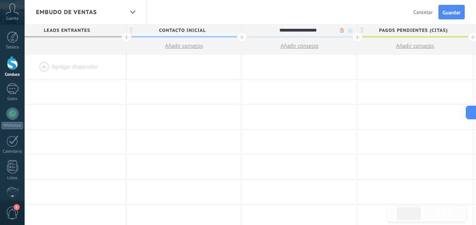
drag, startPoint x: 409, startPoint y: 50, endPoint x: 406, endPoint y: 53, distance: 4.3
click at [406, 53] on button "Añadir consejos" at bounding box center [414, 46] width 115 height 16
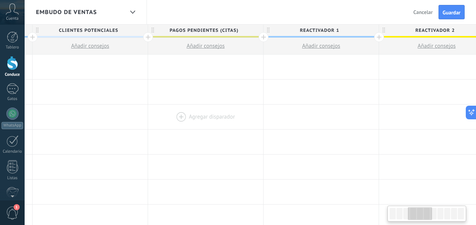
scroll to position [0, 353]
drag, startPoint x: 396, startPoint y: 96, endPoint x: 179, endPoint y: 118, distance: 217.7
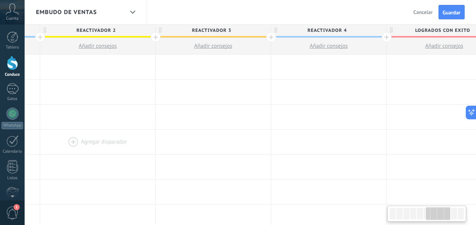
drag, startPoint x: 312, startPoint y: 108, endPoint x: 80, endPoint y: 144, distance: 235.0
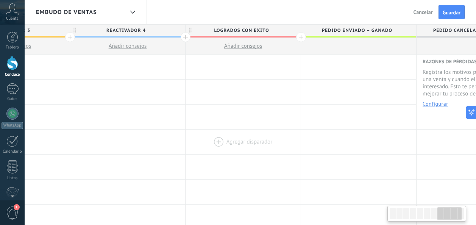
scroll to position [0, 887]
drag, startPoint x: 323, startPoint y: 128, endPoint x: 194, endPoint y: 139, distance: 130.0
click at [290, 33] on span "logrados con exito" at bounding box center [239, 31] width 111 height 12
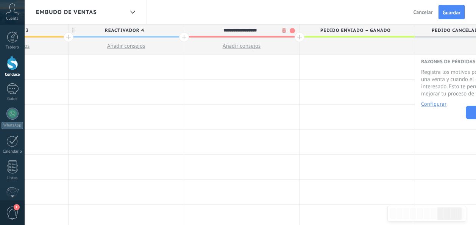
click at [293, 31] on span at bounding box center [292, 30] width 5 height 5
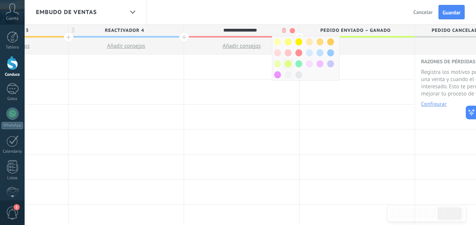
click at [290, 66] on span at bounding box center [288, 63] width 7 height 7
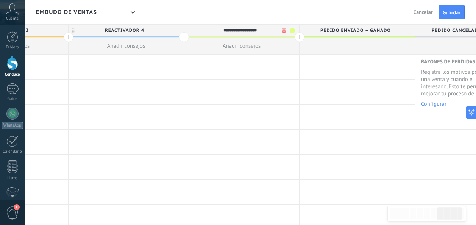
click at [292, 32] on span at bounding box center [292, 30] width 5 height 5
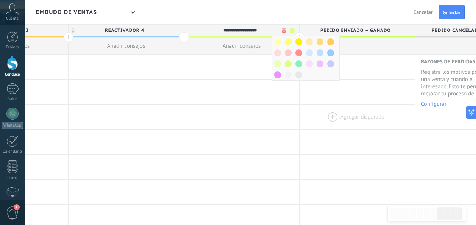
click at [339, 105] on div at bounding box center [357, 117] width 115 height 25
click at [251, 91] on div at bounding box center [241, 92] width 115 height 25
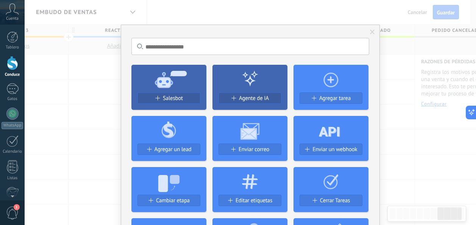
scroll to position [0, 886]
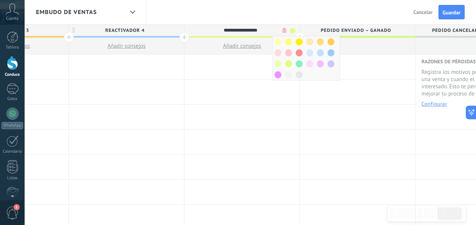
click at [394, 33] on span "Pedido enviado – ganado" at bounding box center [355, 31] width 111 height 12
click at [354, 113] on div at bounding box center [357, 117] width 115 height 25
click at [292, 33] on span at bounding box center [292, 30] width 5 height 5
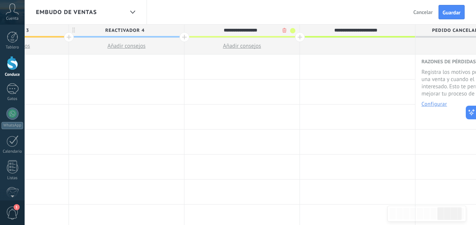
click at [394, 34] on input "**********" at bounding box center [356, 30] width 100 height 11
click at [409, 31] on div "**********" at bounding box center [355, 30] width 111 height 11
click at [400, 33] on span "Pedido enviado – ganado" at bounding box center [355, 31] width 111 height 12
click at [398, 36] on input "**********" at bounding box center [356, 30] width 100 height 11
click at [396, 38] on div at bounding box center [357, 46] width 115 height 17
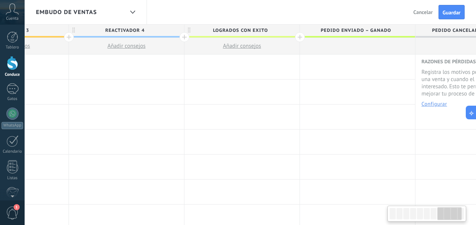
click at [395, 34] on span "Pedido enviado – ganado" at bounding box center [355, 31] width 111 height 12
click at [389, 28] on input "**********" at bounding box center [356, 30] width 100 height 11
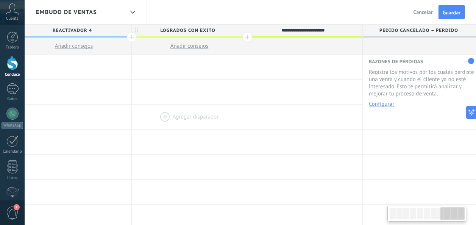
scroll to position [0, 941]
drag, startPoint x: 383, startPoint y: 120, endPoint x: 189, endPoint y: 116, distance: 194.3
click at [340, 30] on span "Pedido enviado – ganado" at bounding box center [300, 31] width 111 height 12
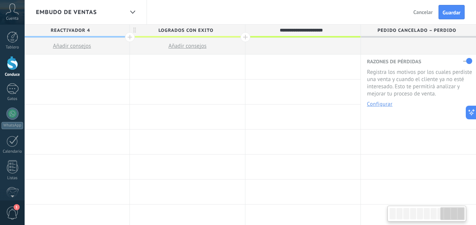
click at [359, 31] on div "**********" at bounding box center [302, 31] width 115 height 13
click at [360, 29] on div "Pedido enviado – ganado" at bounding box center [302, 30] width 115 height 11
drag, startPoint x: 360, startPoint y: 29, endPoint x: 353, endPoint y: 28, distance: 7.2
click at [330, 33] on div "Pedido enviado – ganado" at bounding box center [302, 30] width 115 height 11
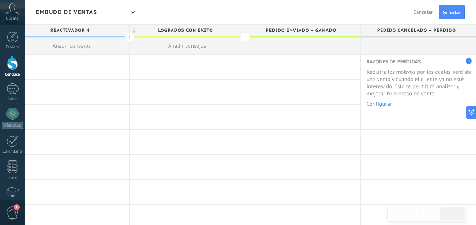
drag, startPoint x: 359, startPoint y: 32, endPoint x: 334, endPoint y: 39, distance: 25.9
click at [297, 37] on ganado "Pedido enviado – ganado" at bounding box center [302, 31] width 115 height 13
click at [334, 31] on span "Pedido enviado – ganado" at bounding box center [300, 31] width 111 height 12
click at [336, 31] on input "**********" at bounding box center [301, 30] width 100 height 11
type input "*"
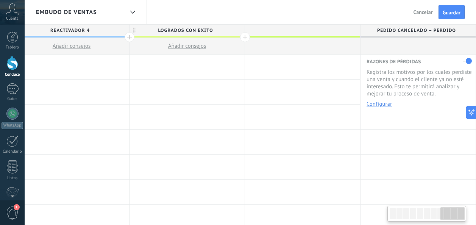
scroll to position [0, 941]
click at [457, 33] on span "Pedido cancelado – perdido" at bounding box center [416, 31] width 111 height 12
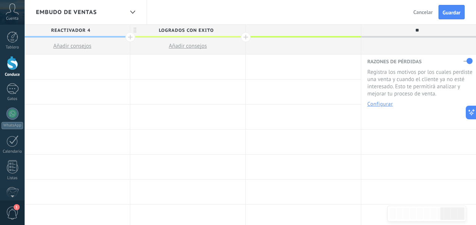
type input "*"
click at [456, 12] on span "Guardar" at bounding box center [452, 12] width 18 height 5
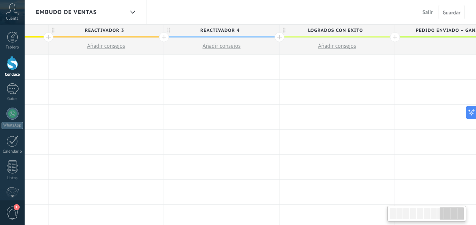
scroll to position [0, 605]
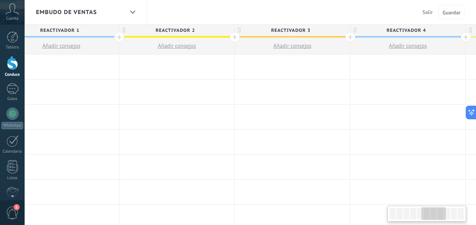
drag, startPoint x: 103, startPoint y: 103, endPoint x: 599, endPoint y: 134, distance: 496.7
click at [476, 134] on html ".abccls-1,.abccls-2{fill-rule:evenodd}.abccls-2{fill:#fff} .abfcls-1{fill:none}…" at bounding box center [238, 112] width 476 height 225
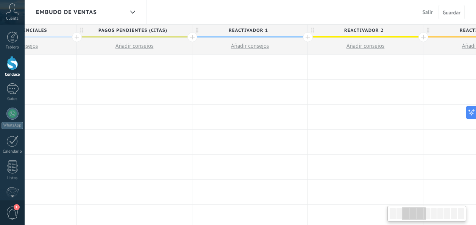
scroll to position [0, 219]
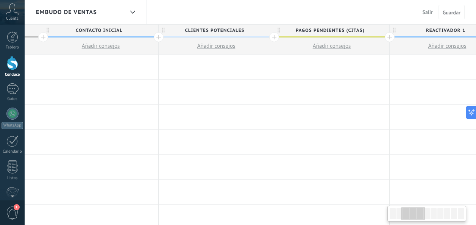
drag, startPoint x: 62, startPoint y: 86, endPoint x: 532, endPoint y: 87, distance: 470.3
click at [476, 87] on html ".abccls-1,.abccls-2{fill-rule:evenodd}.abccls-2{fill:#fff} .abfcls-1{fill:none}…" at bounding box center [238, 112] width 476 height 225
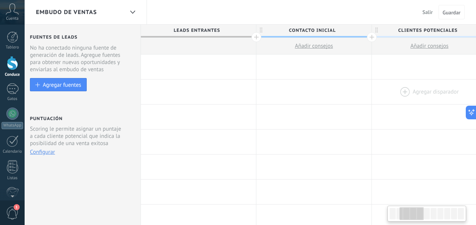
scroll to position [0, 0]
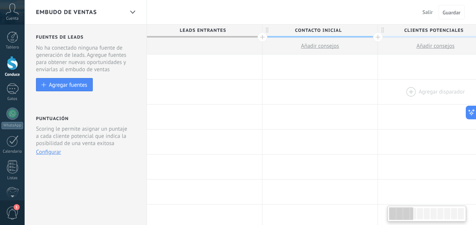
drag, startPoint x: 66, startPoint y: 89, endPoint x: 448, endPoint y: 96, distance: 382.2
click at [135, 11] on div at bounding box center [132, 12] width 13 height 15
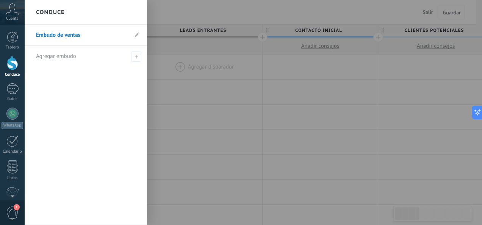
click at [191, 95] on div at bounding box center [266, 112] width 482 height 225
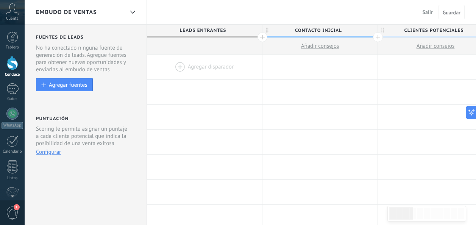
click at [10, 68] on div at bounding box center [12, 63] width 11 height 14
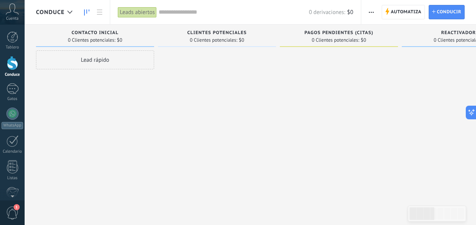
click at [62, 105] on div "Lead rápido" at bounding box center [95, 113] width 118 height 126
drag, startPoint x: 62, startPoint y: 105, endPoint x: 377, endPoint y: 114, distance: 315.2
drag, startPoint x: 91, startPoint y: 120, endPoint x: 414, endPoint y: 135, distance: 323.4
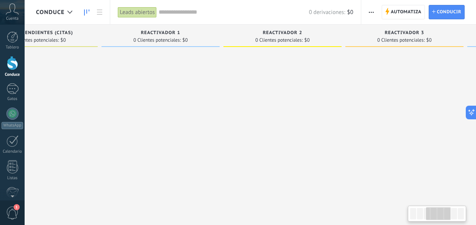
scroll to position [0, 322]
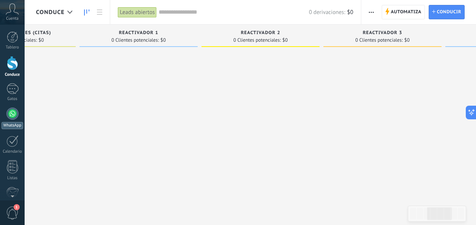
drag, startPoint x: 347, startPoint y: 110, endPoint x: 162, endPoint y: 130, distance: 185.4
click at [12, 122] on body ".abccls-1,.abccls-2{fill-rule:evenodd}.abccls-2{fill:#fff} .abfcls-1{fill:none}…" at bounding box center [238, 112] width 476 height 225
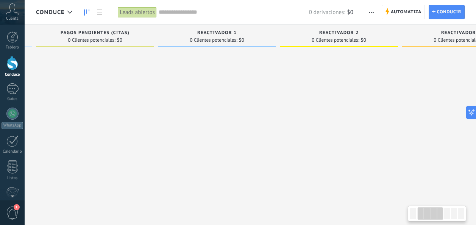
scroll to position [0, 154]
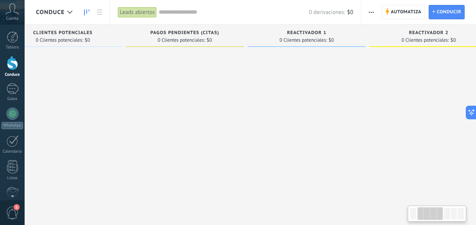
drag, startPoint x: 388, startPoint y: 115, endPoint x: 640, endPoint y: 127, distance: 252.1
click at [476, 127] on html ".abccls-1,.abccls-2{fill-rule:evenodd}.abccls-2{fill:#fff} .abfcls-1{fill:none}…" at bounding box center [238, 112] width 476 height 225
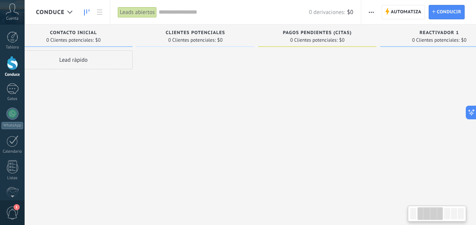
scroll to position [0, 0]
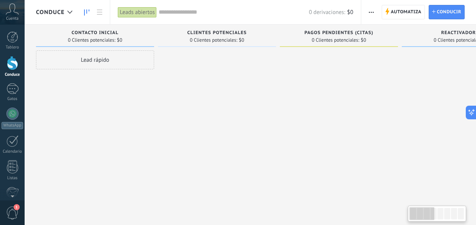
drag, startPoint x: 162, startPoint y: 133, endPoint x: 623, endPoint y: 151, distance: 461.2
click at [476, 151] on html ".abccls-1,.abccls-2{fill-rule:evenodd}.abccls-2{fill:#fff} .abfcls-1{fill:none}…" at bounding box center [238, 112] width 476 height 225
click at [12, 61] on div at bounding box center [12, 63] width 11 height 14
click at [10, 64] on div at bounding box center [12, 63] width 11 height 14
click at [68, 11] on use at bounding box center [69, 12] width 5 height 3
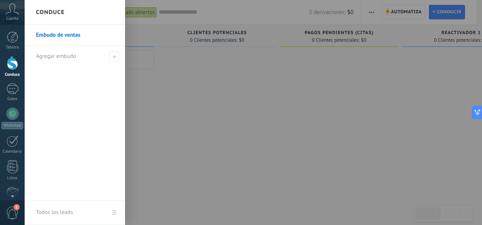
click at [68, 11] on div "Conduce" at bounding box center [75, 12] width 100 height 25
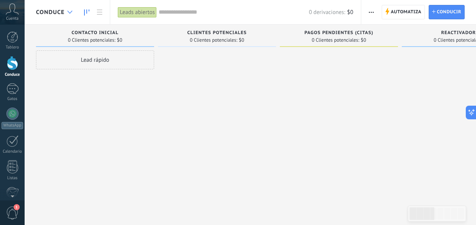
click at [68, 12] on icon at bounding box center [69, 12] width 5 height 3
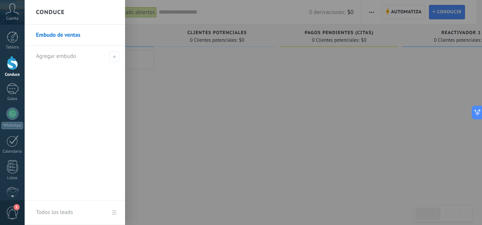
click at [404, 14] on div at bounding box center [266, 112] width 482 height 225
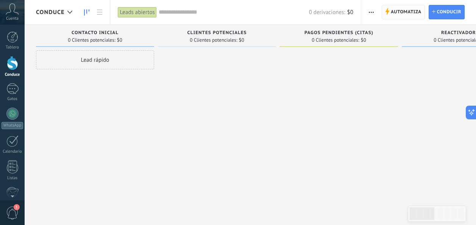
click at [406, 14] on span "Automatiza" at bounding box center [406, 12] width 31 height 14
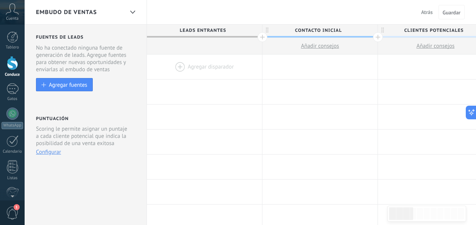
click at [98, 11] on div "Embudo de ventas" at bounding box center [80, 12] width 88 height 24
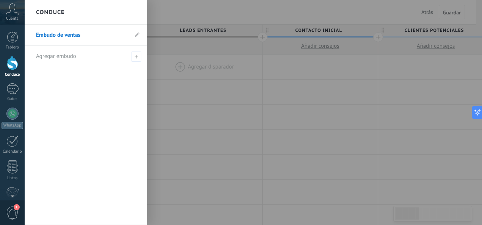
click at [87, 36] on link "Embudo de ventas" at bounding box center [82, 35] width 92 height 21
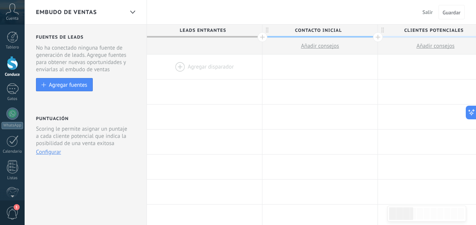
click at [87, 14] on span "Embudo de ventas" at bounding box center [66, 12] width 61 height 7
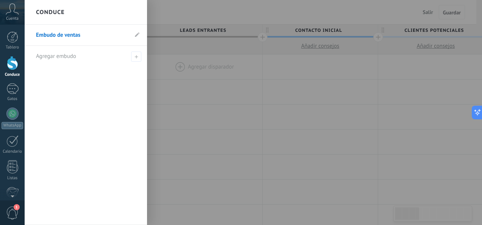
click at [139, 38] on li "Embudo de ventas" at bounding box center [86, 35] width 122 height 21
click at [137, 37] on icon at bounding box center [137, 34] width 5 height 5
click at [57, 40] on input "**********" at bounding box center [82, 35] width 92 height 12
drag, startPoint x: 88, startPoint y: 34, endPoint x: -2, endPoint y: 32, distance: 89.4
click at [0, 32] on html ".abccls-1,.abccls-2{fill-rule:evenodd}.abccls-2{fill:#fff} .abfcls-1{fill:none}…" at bounding box center [241, 112] width 482 height 225
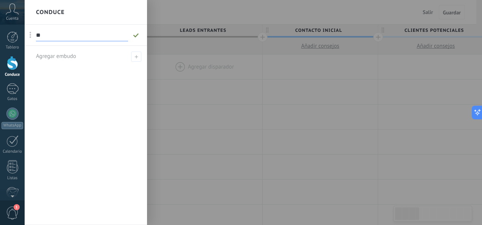
type input "*"
type input "**********"
click at [296, 105] on div at bounding box center [266, 112] width 482 height 225
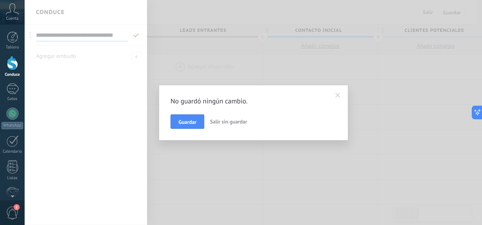
click at [339, 97] on span at bounding box center [337, 95] width 5 height 5
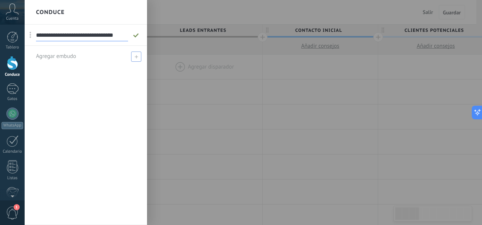
click at [136, 58] on span at bounding box center [136, 57] width 10 height 10
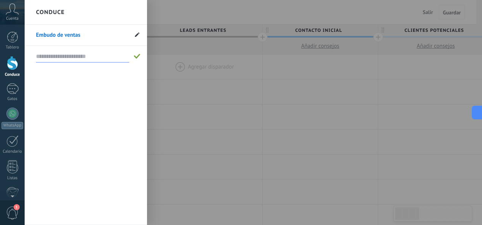
click at [135, 35] on icon at bounding box center [137, 34] width 5 height 5
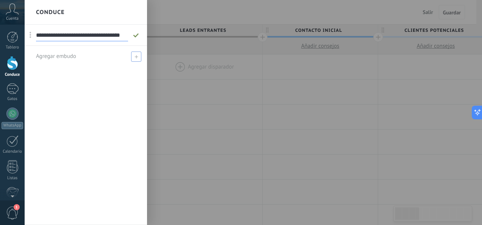
type input "**********"
click at [136, 58] on span at bounding box center [136, 57] width 10 height 10
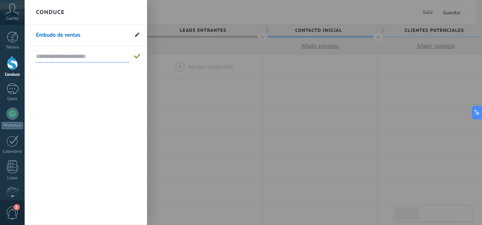
click at [137, 34] on use at bounding box center [137, 34] width 5 height 5
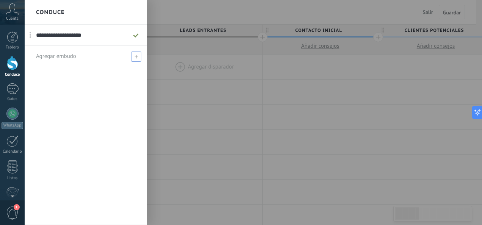
type input "**********"
click at [30, 37] on span at bounding box center [31, 35] width 2 height 6
click at [94, 42] on li "**********" at bounding box center [86, 35] width 122 height 21
click at [137, 36] on icon at bounding box center [136, 35] width 8 height 5
click at [69, 56] on span "Agregar embudo" at bounding box center [56, 56] width 40 height 7
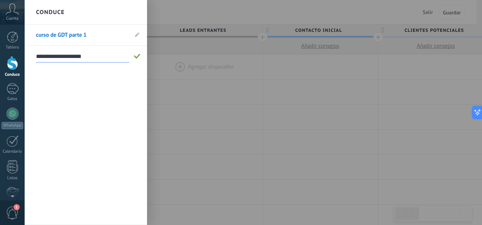
type input "**********"
click at [139, 59] on span at bounding box center [137, 56] width 8 height 9
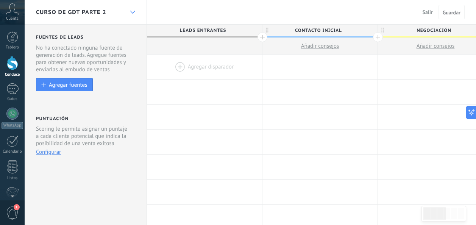
click at [131, 12] on use at bounding box center [132, 12] width 5 height 3
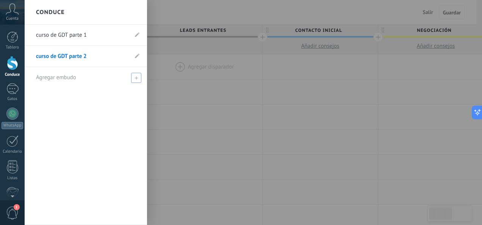
click at [55, 76] on span "Agregar embudo" at bounding box center [56, 77] width 40 height 7
type input "**********"
click at [136, 78] on span at bounding box center [137, 77] width 7 height 5
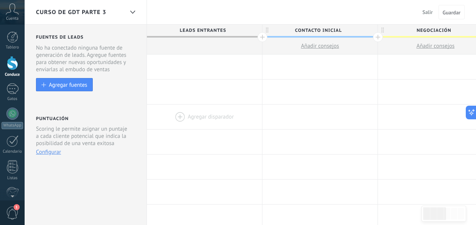
click at [234, 106] on div at bounding box center [204, 117] width 115 height 25
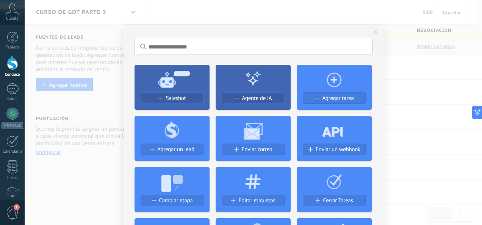
click at [401, 116] on div "No hay resultados Salesbot Agente de IA Agregar tarea Agregar un lead Enviar co…" at bounding box center [253, 112] width 457 height 225
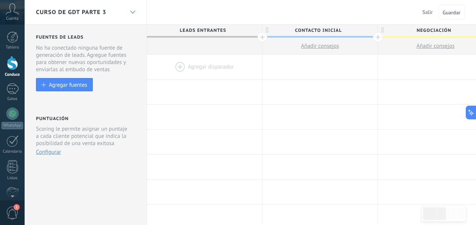
click at [132, 12] on icon at bounding box center [132, 12] width 5 height 3
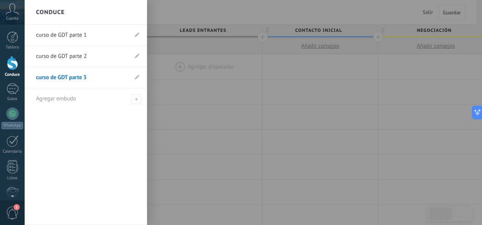
click at [55, 37] on link "curso de GDT parte 1" at bounding box center [82, 35] width 92 height 21
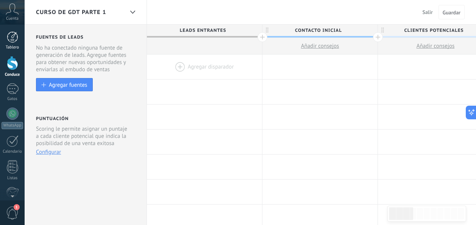
click at [16, 44] on link "Tablero" at bounding box center [12, 40] width 25 height 19
